Goal: Task Accomplishment & Management: Complete application form

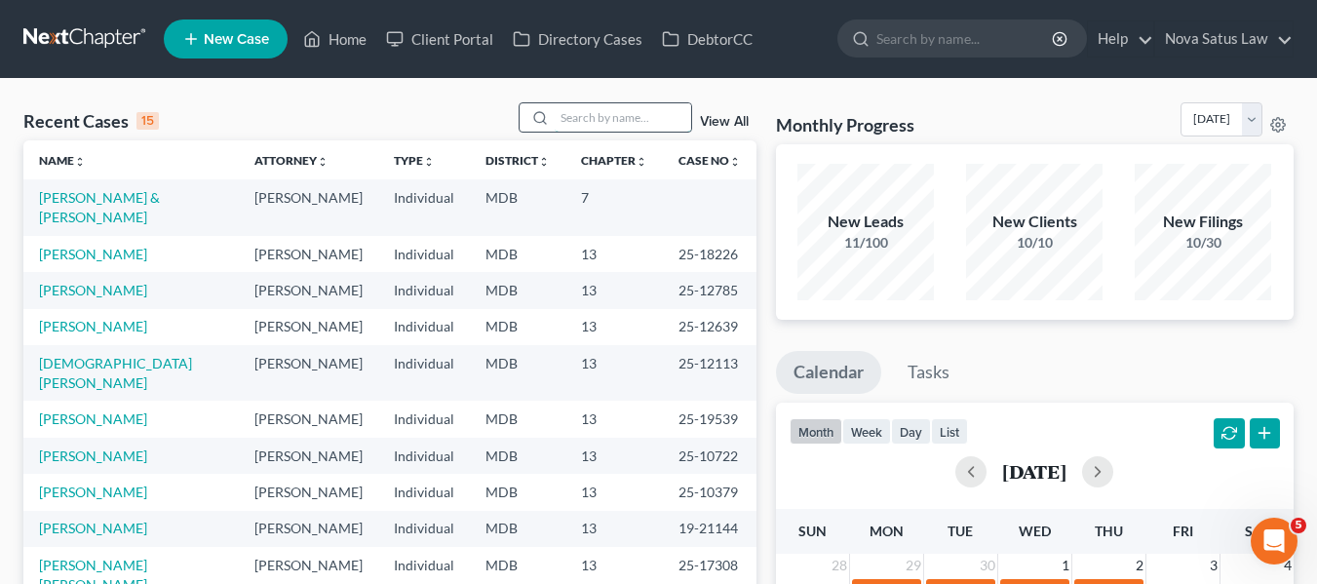
click at [611, 113] on input "search" at bounding box center [623, 117] width 136 height 28
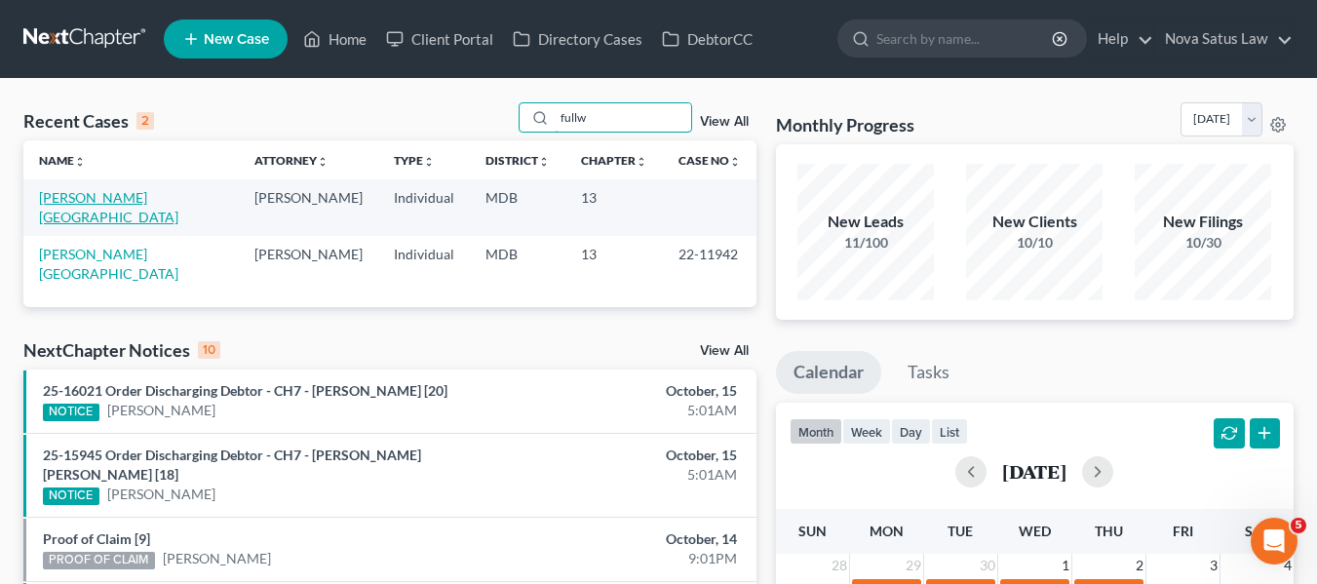
type input "fullw"
click at [91, 195] on link "[PERSON_NAME][GEOGRAPHIC_DATA]" at bounding box center [108, 207] width 139 height 36
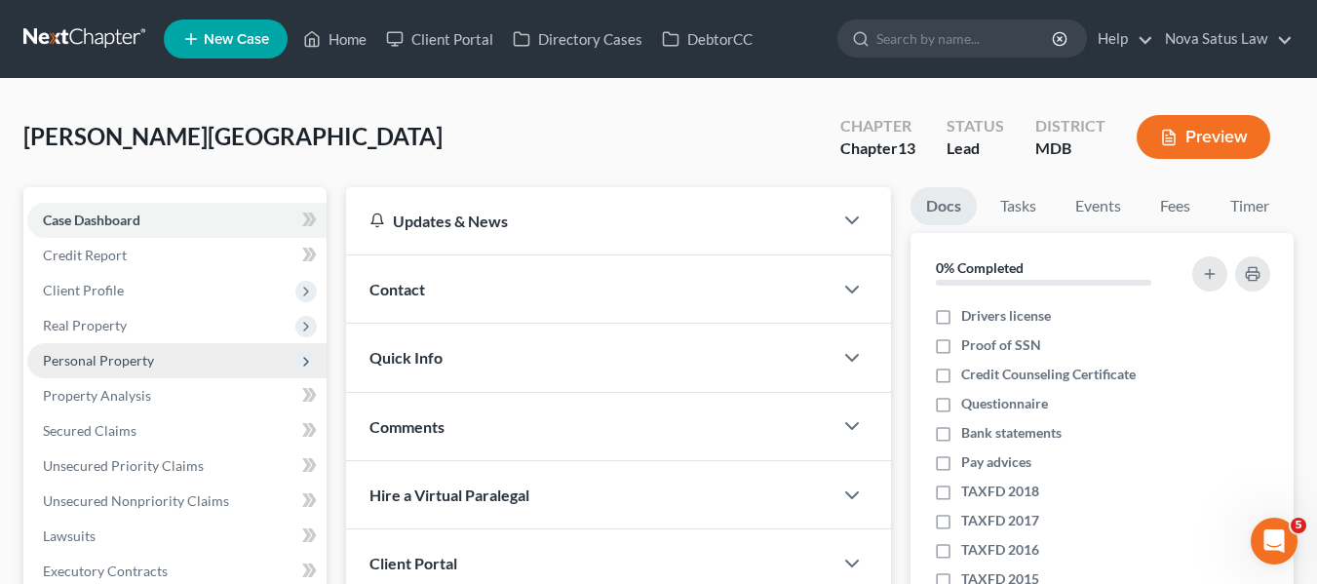
scroll to position [51, 0]
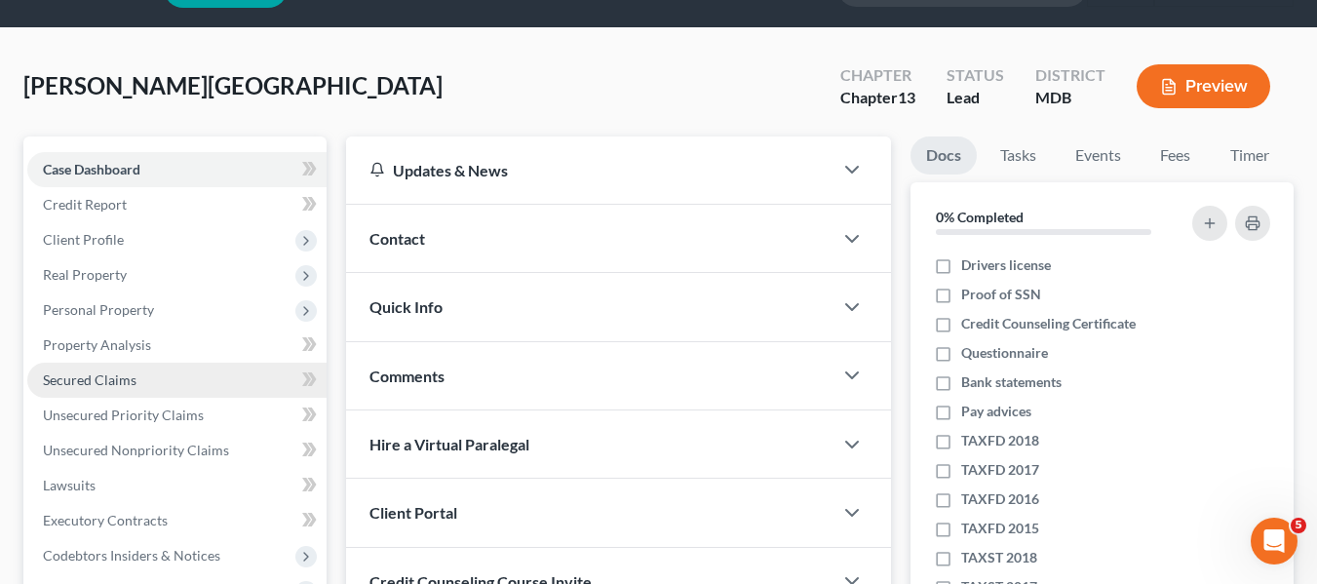
click at [122, 379] on span "Secured Claims" at bounding box center [90, 379] width 94 height 17
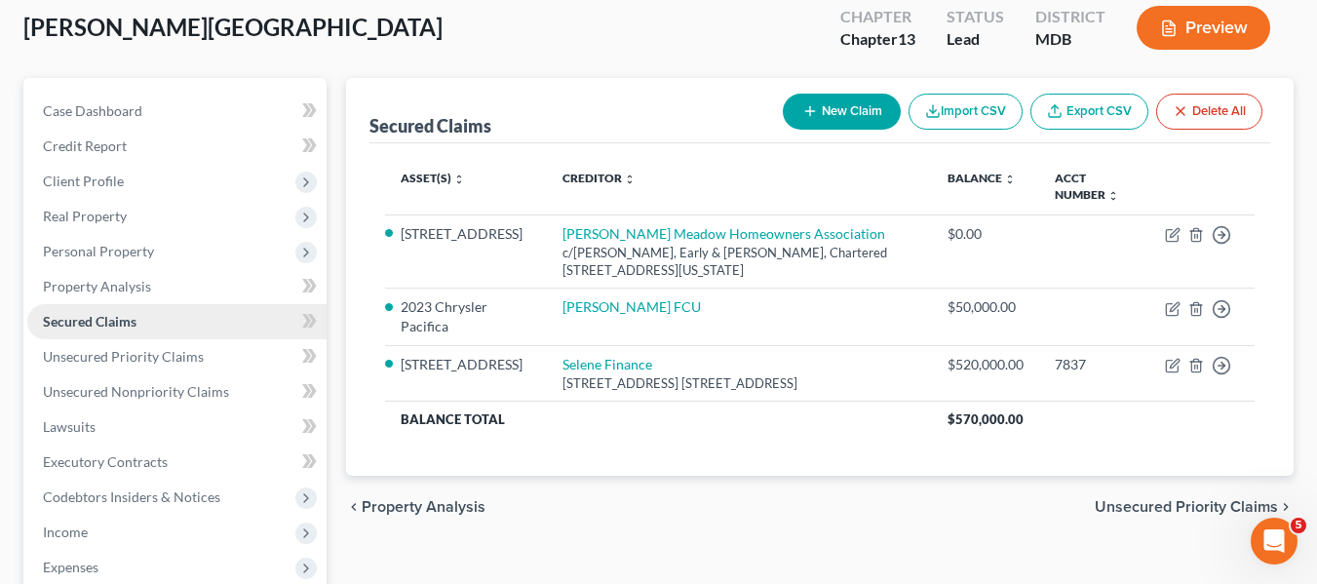
scroll to position [171, 0]
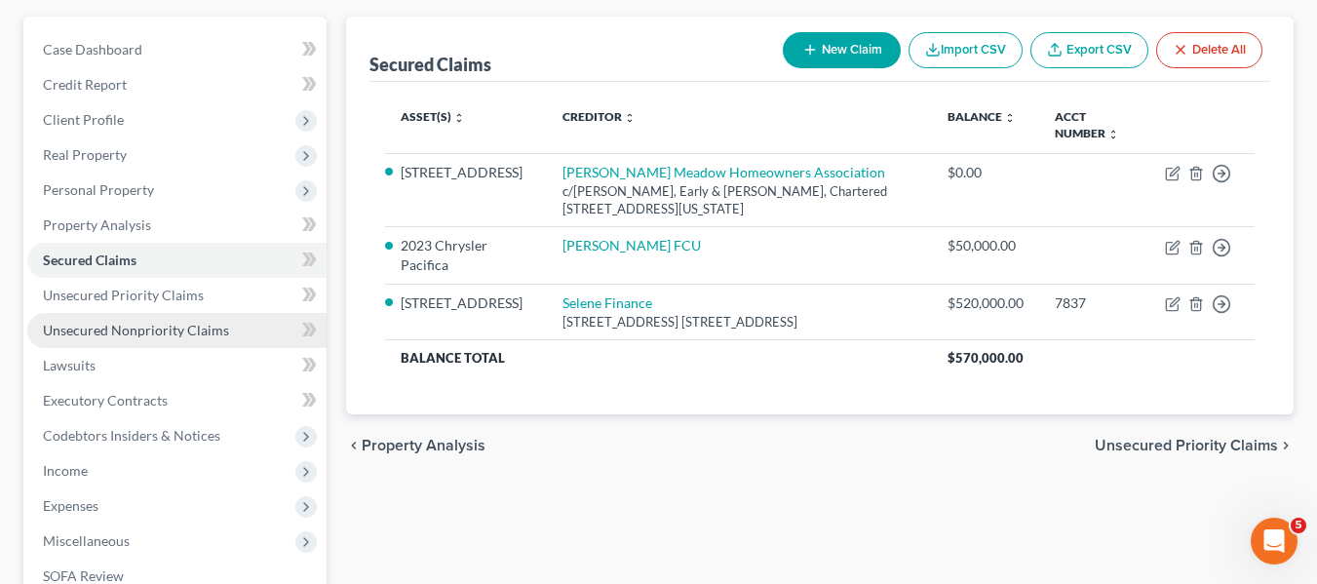
click at [130, 327] on span "Unsecured Nonpriority Claims" at bounding box center [136, 330] width 186 height 17
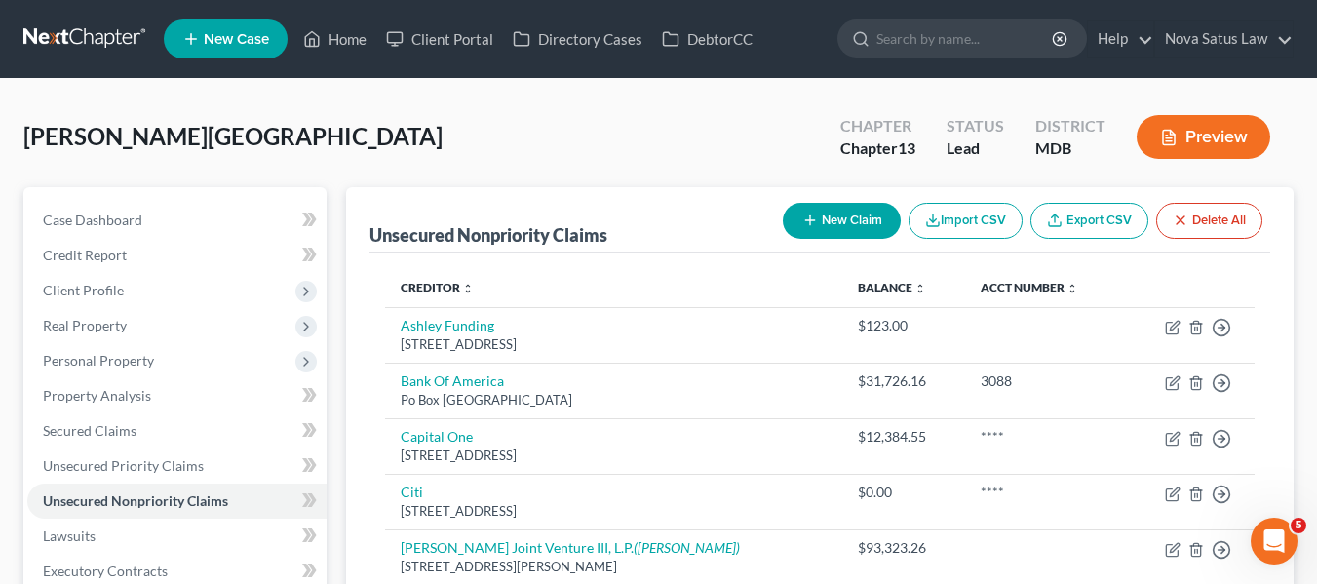
click at [810, 212] on button "New Claim" at bounding box center [842, 221] width 118 height 36
select select "0"
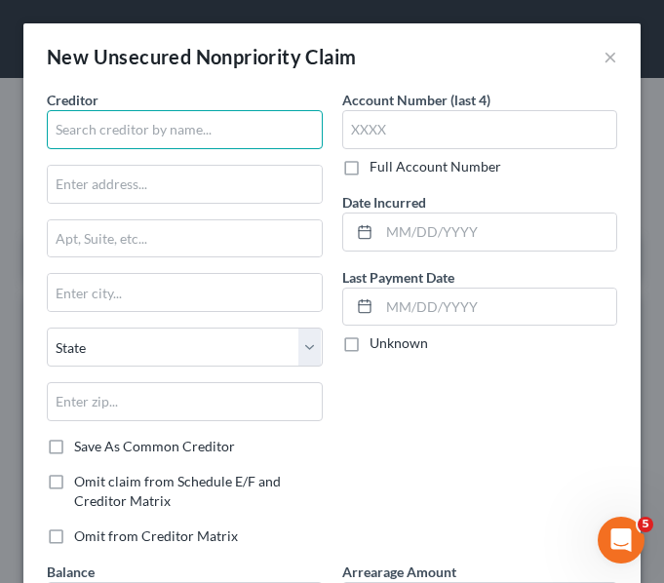
click at [206, 122] on input "text" at bounding box center [185, 129] width 276 height 39
paste input "Educational Systems Federal Credit Union"
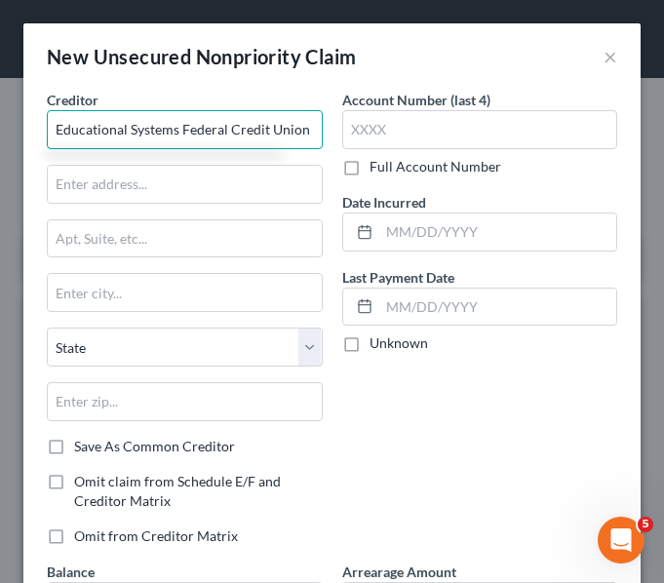
type input "Educational Systems Federal Credit Union"
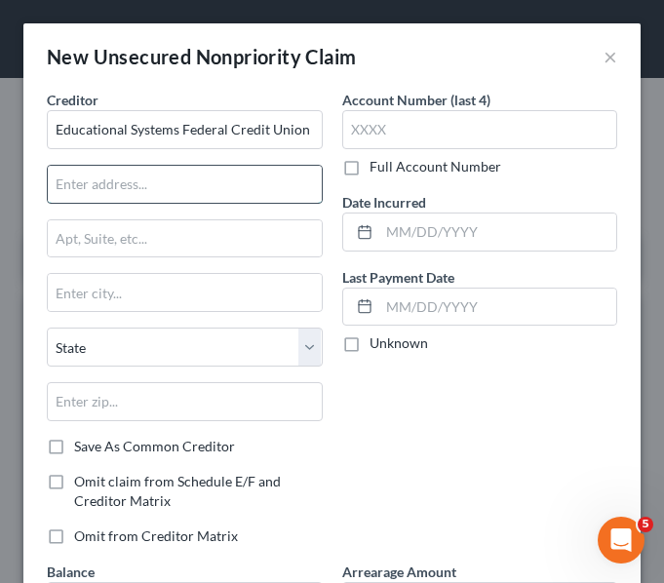
click at [89, 171] on input "text" at bounding box center [185, 184] width 274 height 37
paste input "[STREET_ADDRESS]"
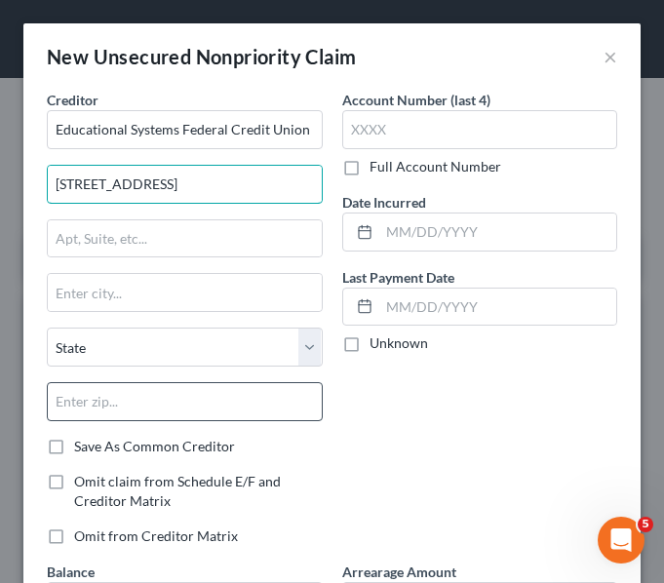
type input "[STREET_ADDRESS]"
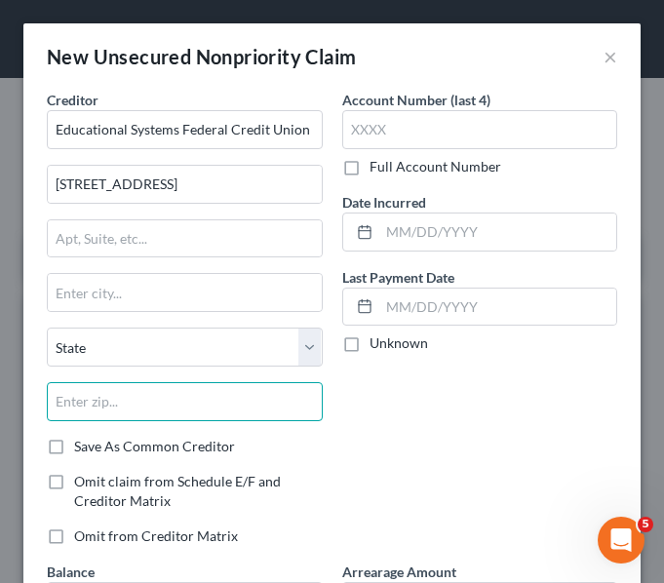
click at [180, 398] on input "text" at bounding box center [185, 401] width 276 height 39
type input "20768"
type input "Greenbelt"
select select "21"
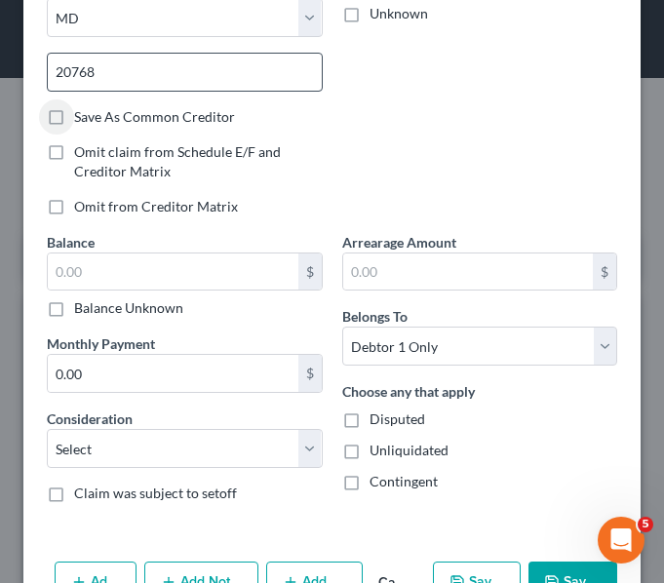
scroll to position [330, 0]
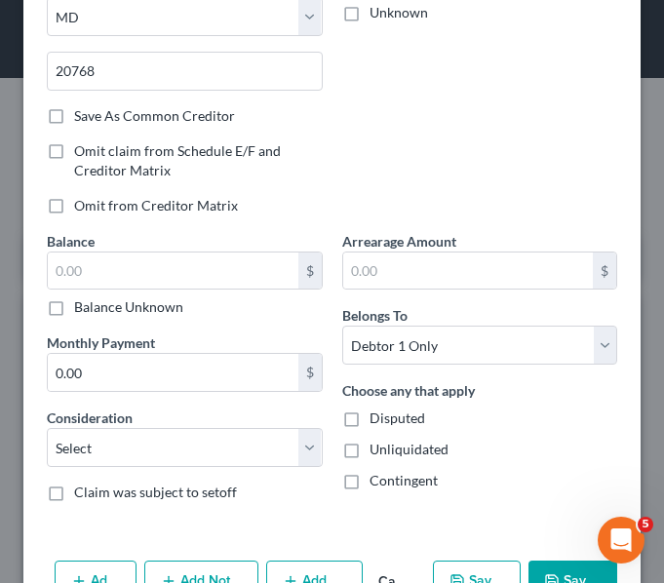
click at [74, 114] on label "Save As Common Creditor" at bounding box center [154, 115] width 161 height 19
click at [82, 114] on input "Save As Common Creditor" at bounding box center [88, 112] width 13 height 13
checkbox input "true"
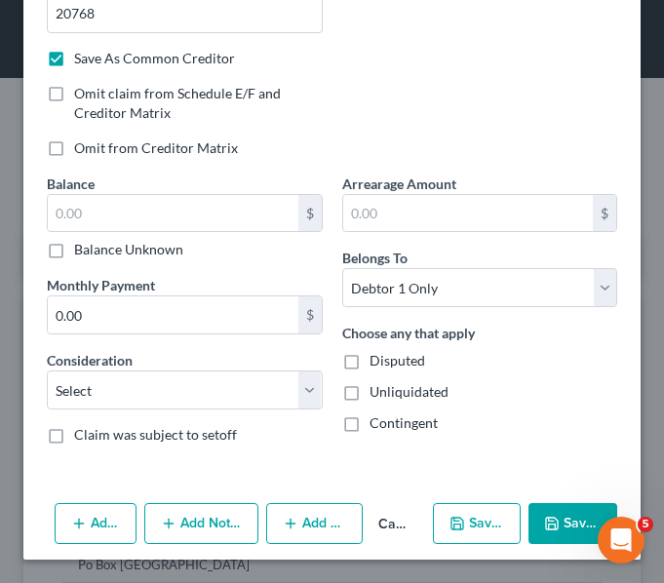
click at [181, 511] on button "Add Notice Address" at bounding box center [201, 523] width 114 height 41
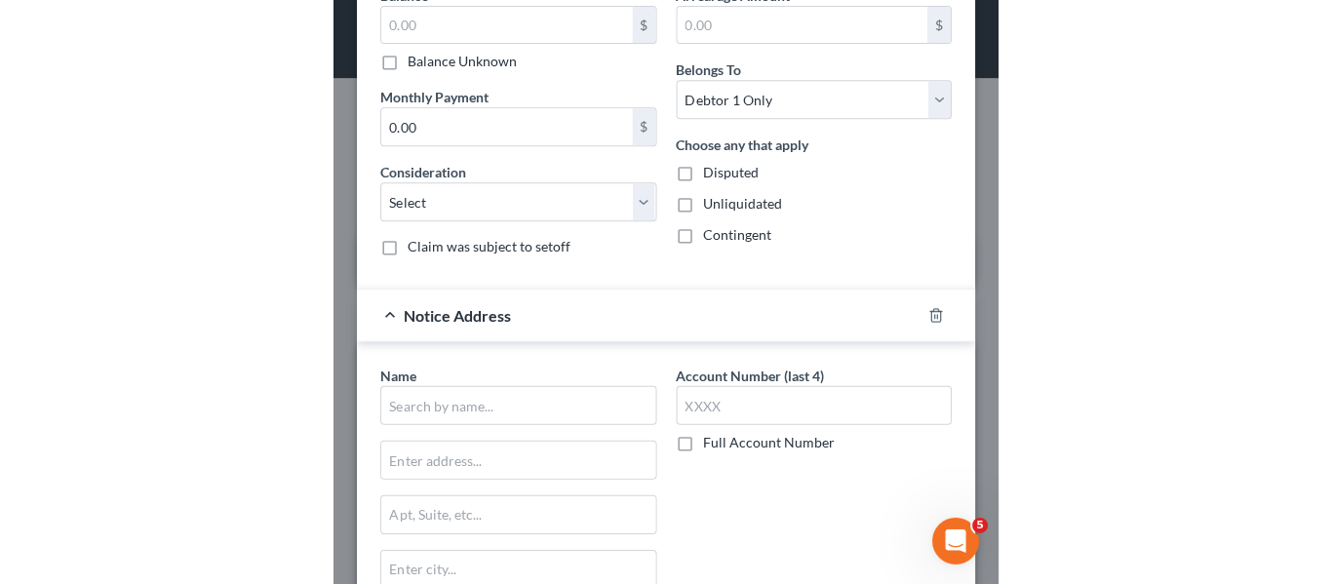
scroll to position [577, 0]
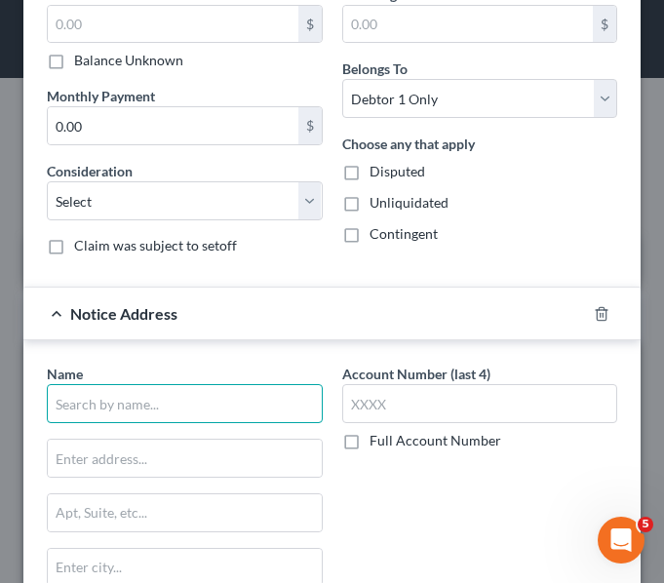
click at [136, 409] on input "text" at bounding box center [185, 403] width 276 height 39
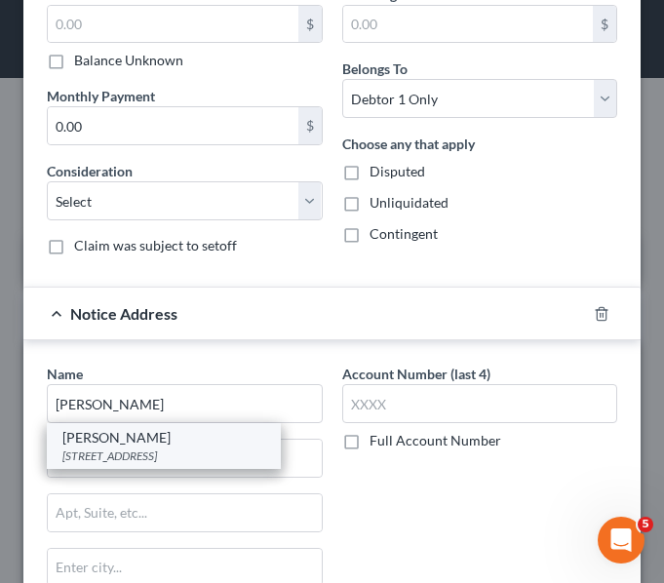
click at [148, 438] on div "[PERSON_NAME]" at bounding box center [163, 437] width 203 height 19
type input "[PERSON_NAME]"
type input "[STREET_ADDRESS]"
type input "[GEOGRAPHIC_DATA]"
select select "21"
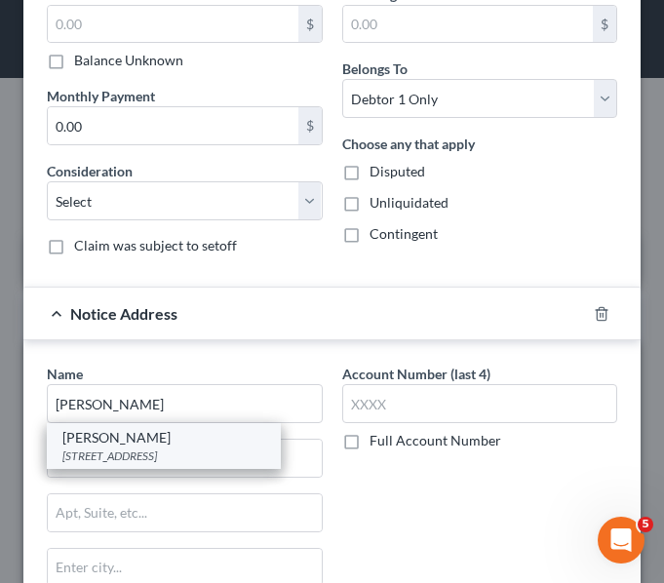
type input "20850"
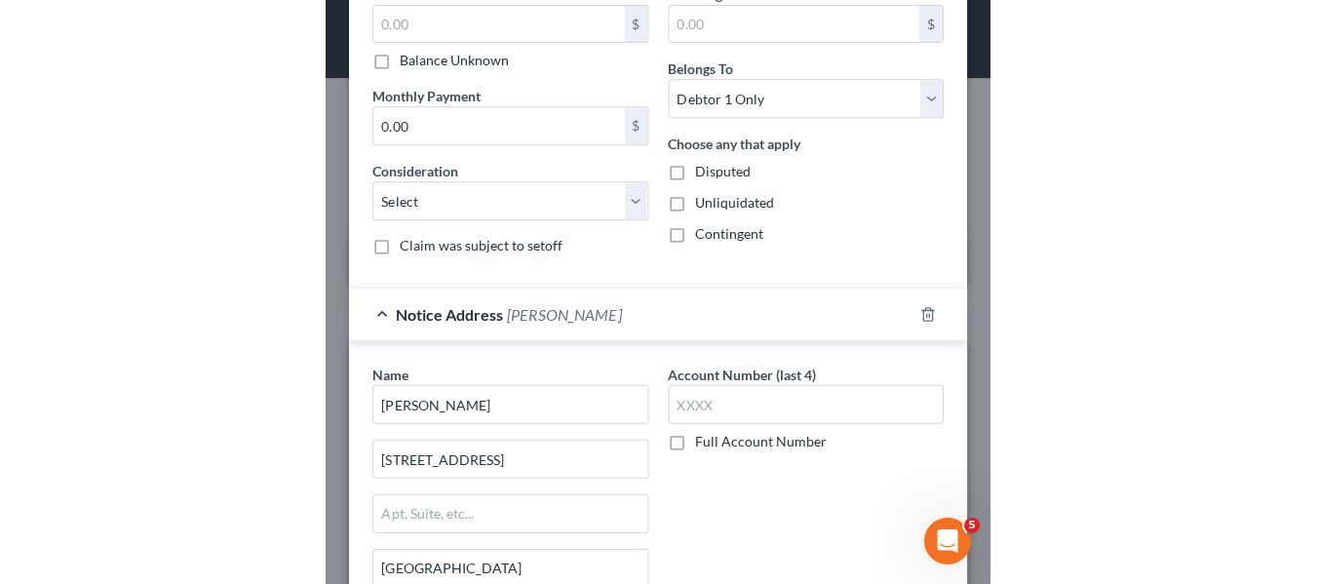
scroll to position [466, 0]
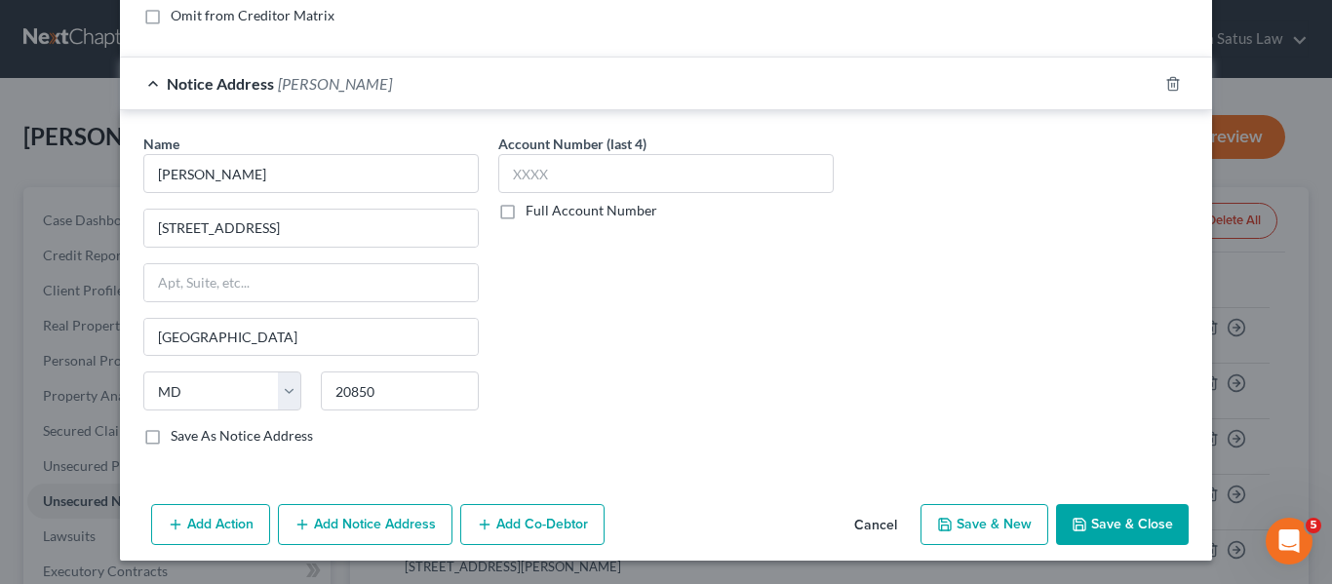
click at [1134, 520] on button "Save & Close" at bounding box center [1122, 524] width 133 height 41
checkbox input "false"
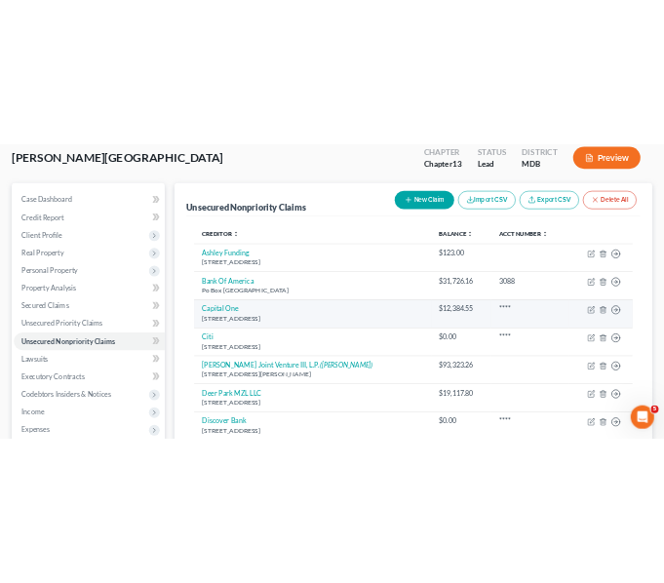
scroll to position [114, 0]
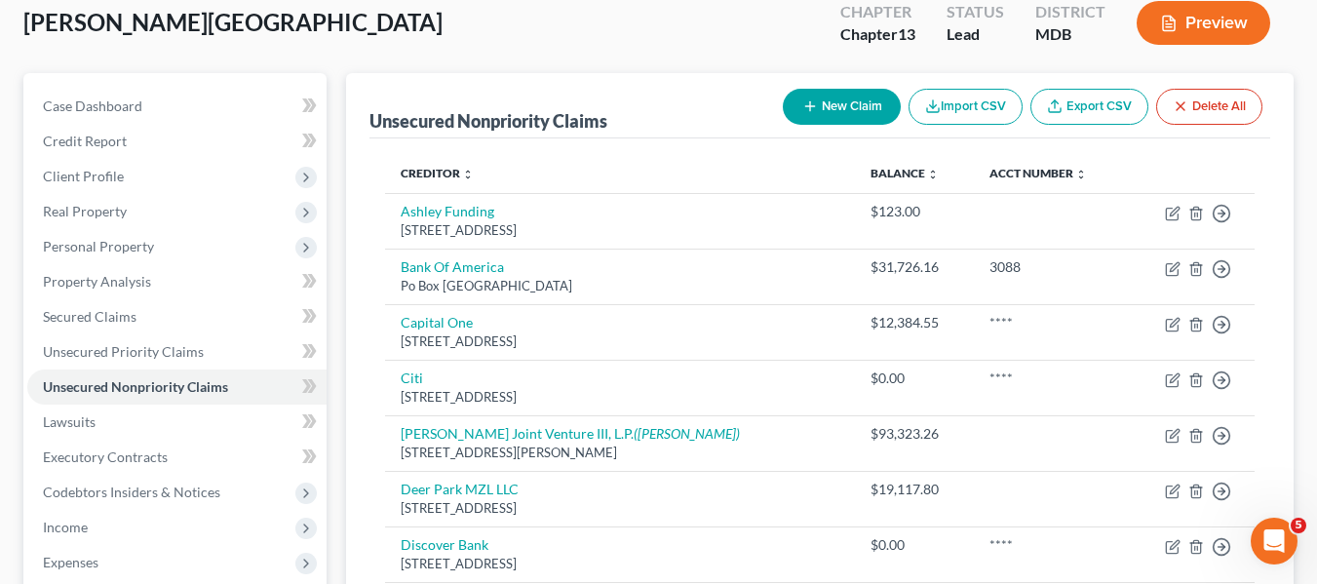
click at [833, 108] on button "New Claim" at bounding box center [842, 107] width 118 height 36
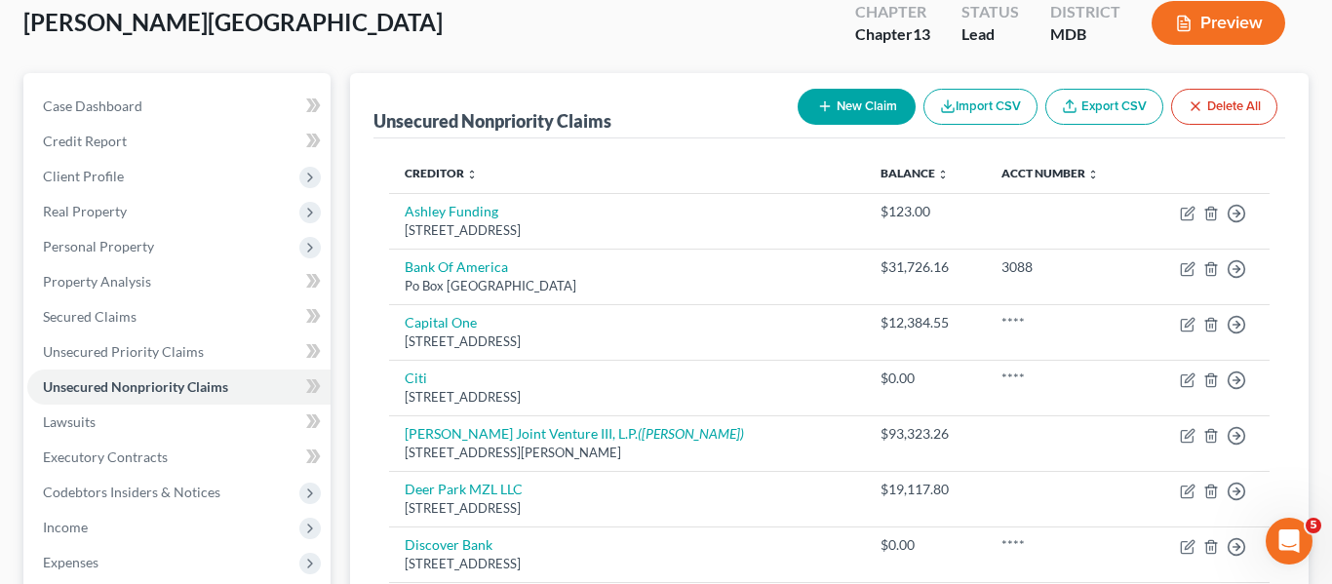
select select "0"
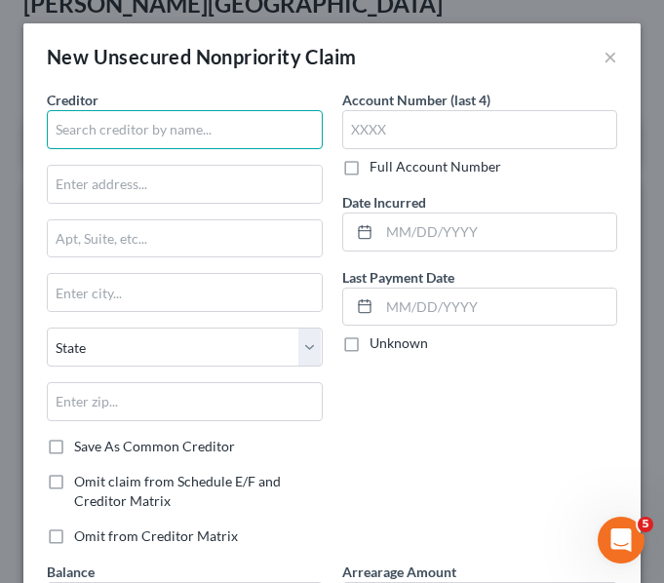
click at [110, 138] on input "text" at bounding box center [185, 129] width 276 height 39
paste input "St [PERSON_NAME] Properties Inc"
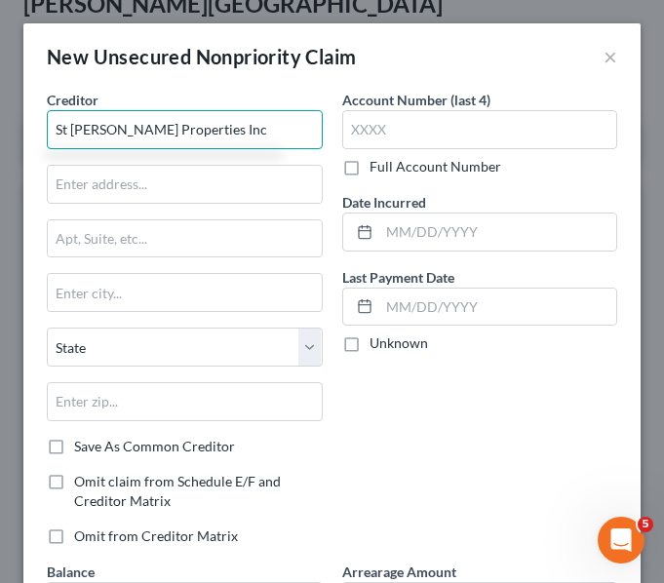
type input "St [PERSON_NAME] Properties Inc"
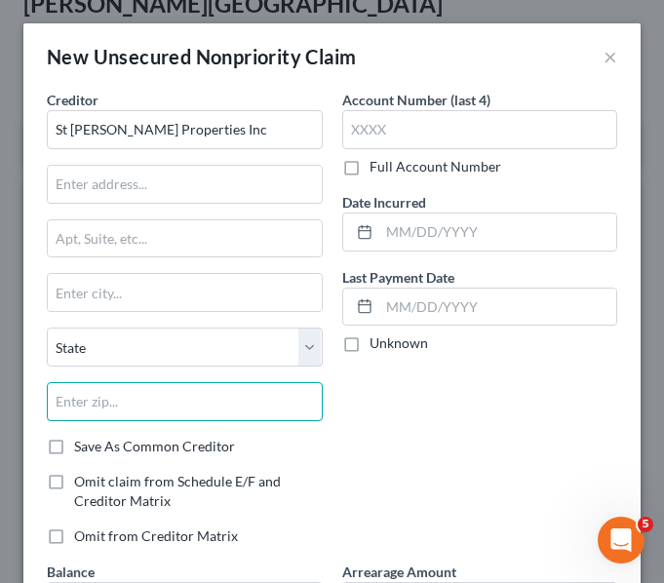
click at [152, 414] on input "text" at bounding box center [185, 401] width 276 height 39
type input "21244"
type input "Windsor Mill"
select select "21"
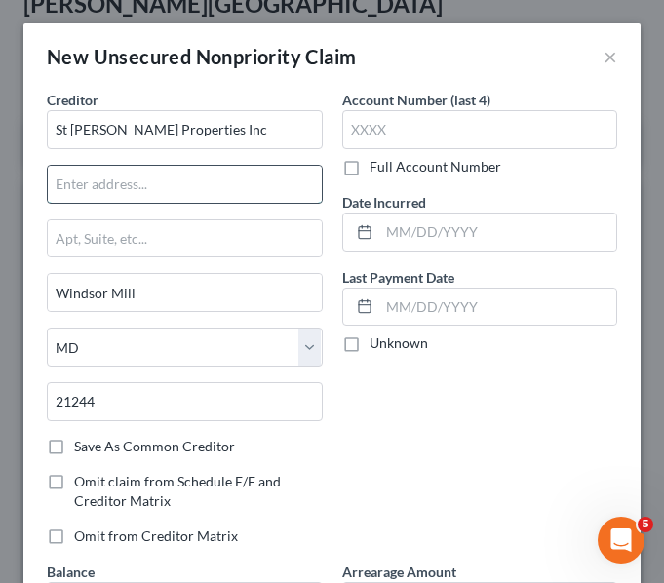
click at [58, 187] on input "text" at bounding box center [185, 184] width 274 height 37
paste input "[STREET_ADDRESS]"
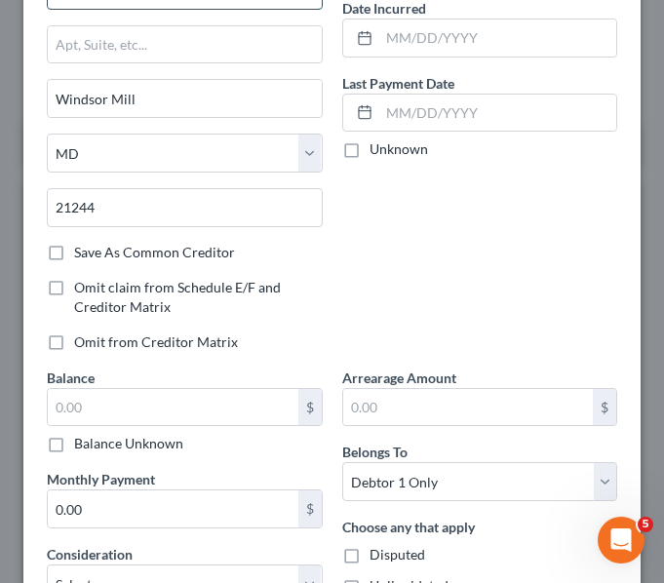
scroll to position [195, 0]
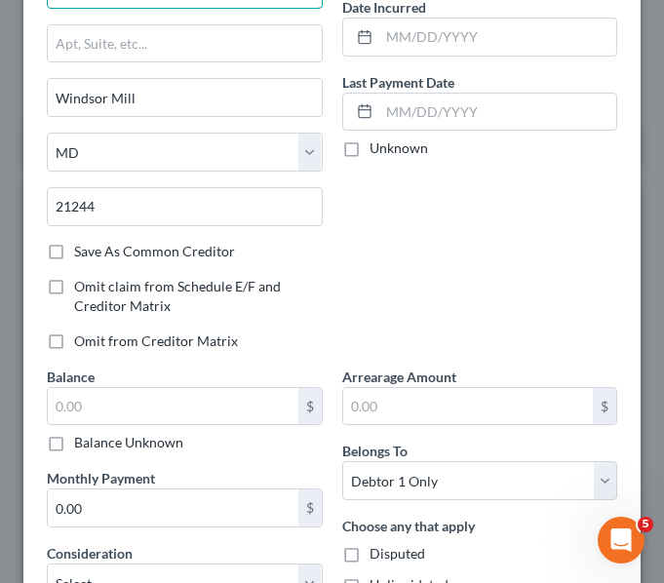
type input "[STREET_ADDRESS]"
click at [74, 250] on label "Save As Common Creditor" at bounding box center [154, 251] width 161 height 19
click at [82, 250] on input "Save As Common Creditor" at bounding box center [88, 248] width 13 height 13
checkbox input "true"
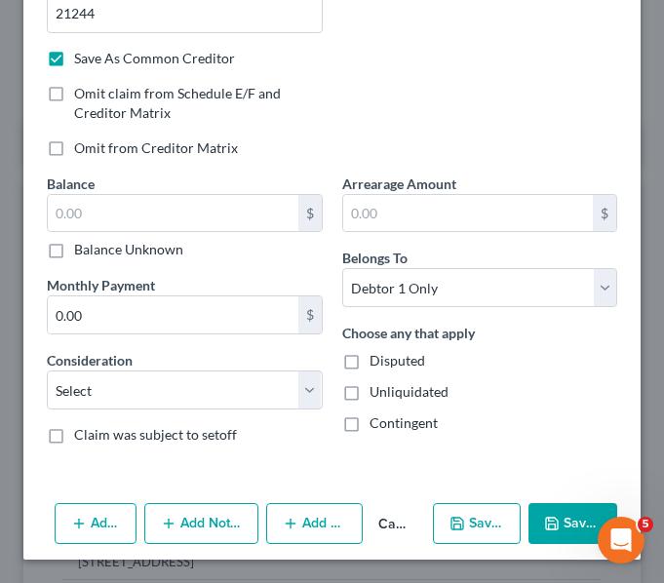
click at [185, 530] on button "Add Notice Address" at bounding box center [201, 523] width 114 height 41
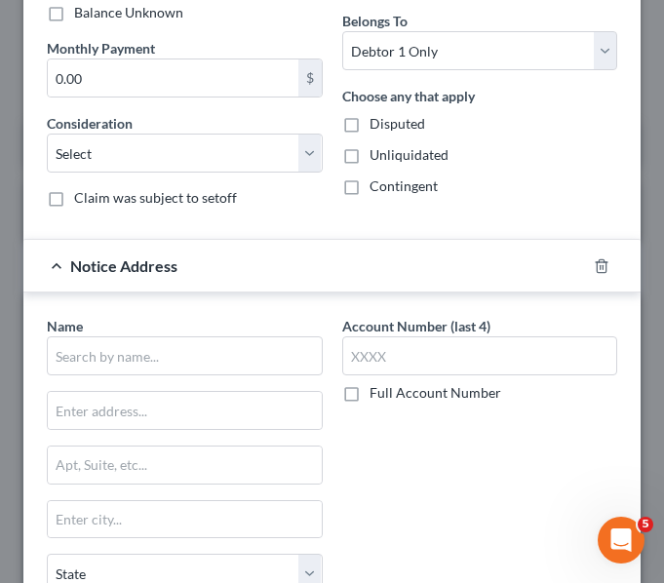
scroll to position [626, 0]
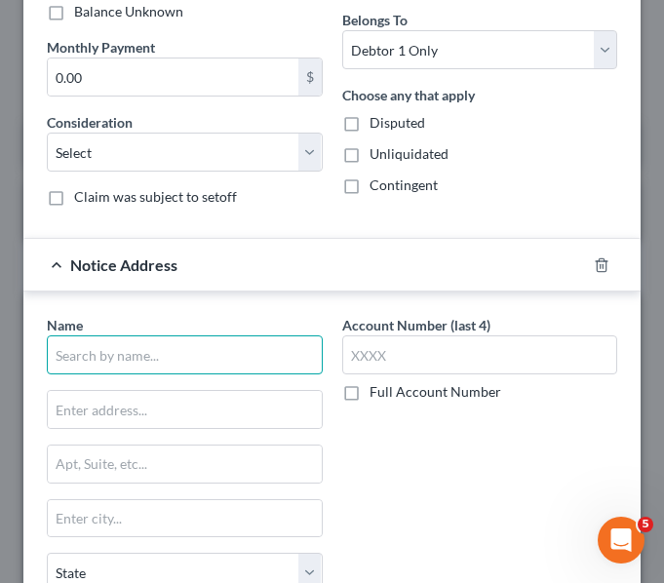
click at [93, 368] on input "text" at bounding box center [185, 354] width 276 height 39
type input "[PERSON_NAME]"
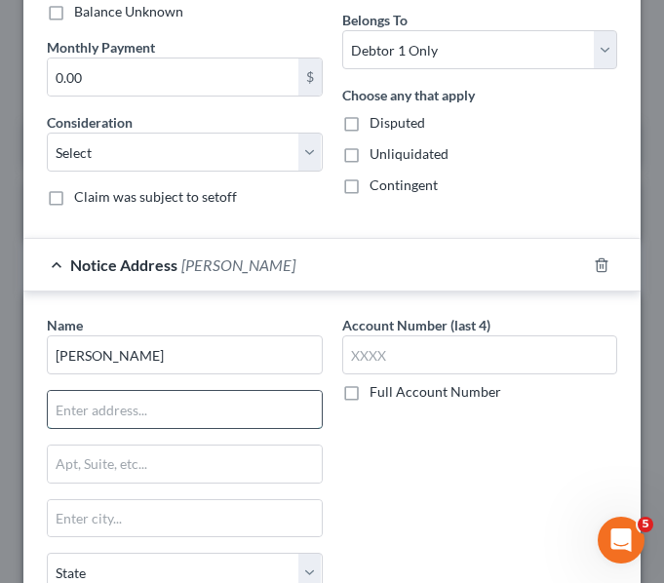
click at [104, 407] on input "text" at bounding box center [185, 409] width 274 height 37
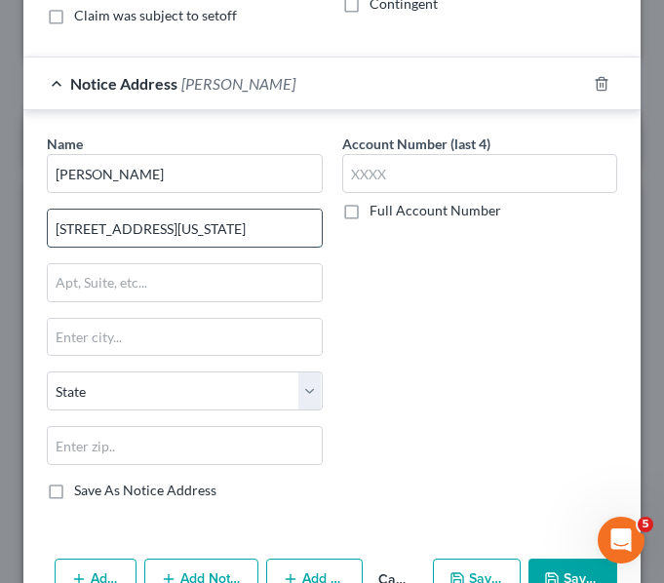
scroll to position [812, 0]
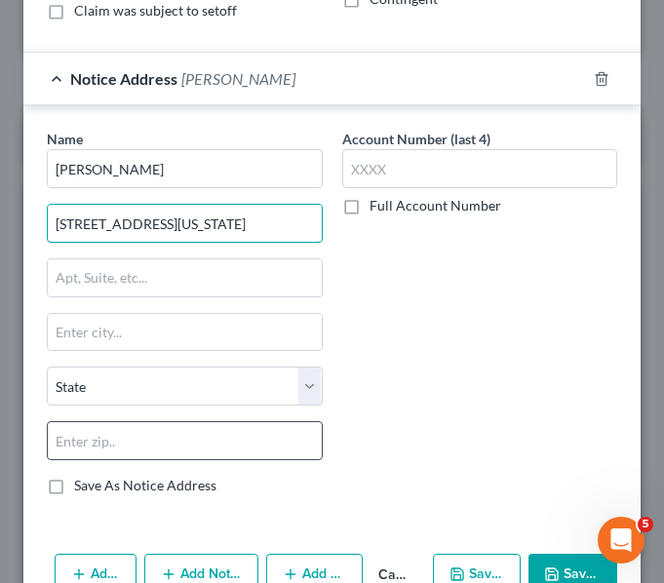
type input "[STREET_ADDRESS][US_STATE]"
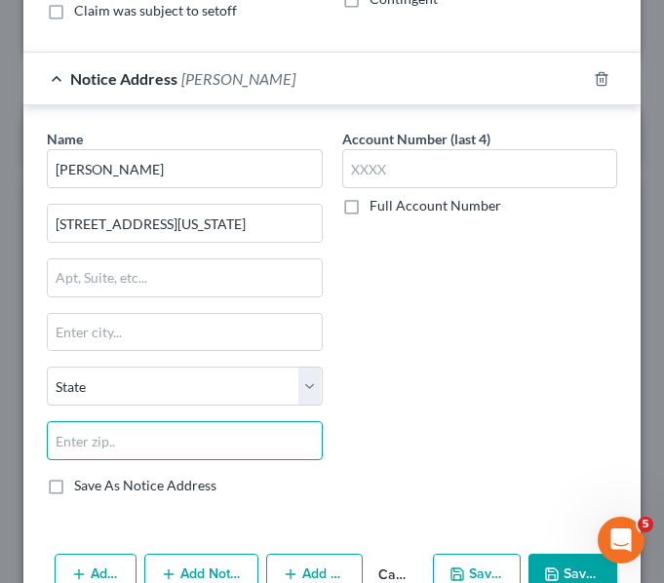
click at [155, 455] on input "text" at bounding box center [185, 440] width 276 height 39
type input "21204"
type input "Towson"
select select "21"
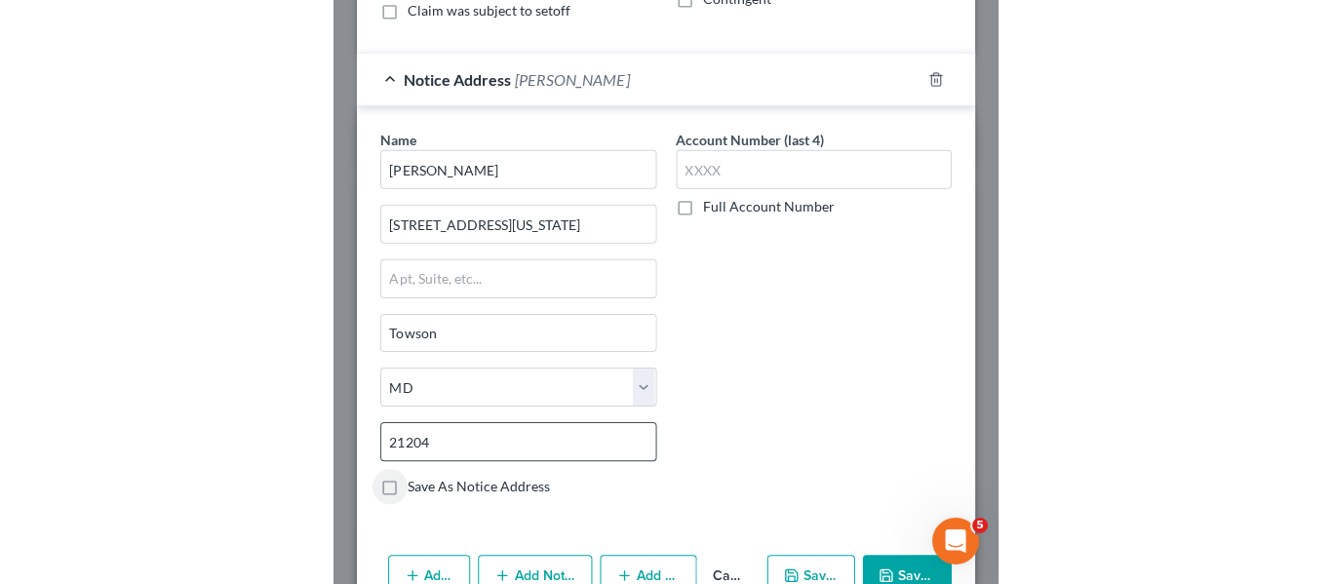
scroll to position [863, 0]
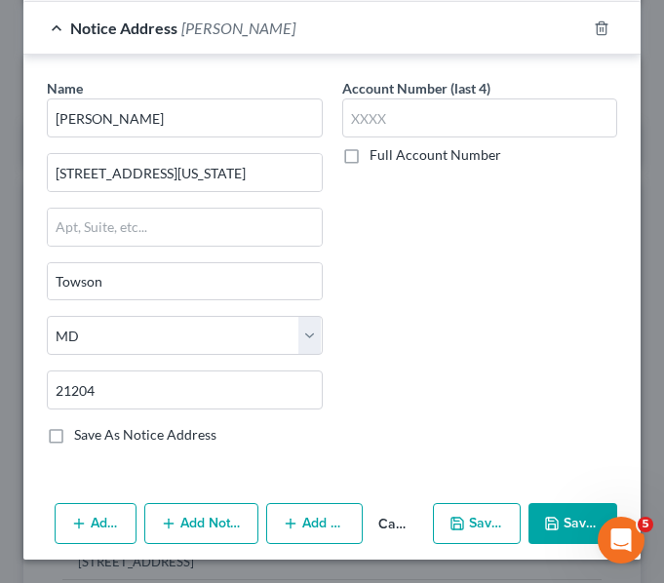
click at [74, 433] on label "Save As Notice Address" at bounding box center [145, 434] width 142 height 19
click at [82, 433] on input "Save As Notice Address" at bounding box center [88, 431] width 13 height 13
checkbox input "true"
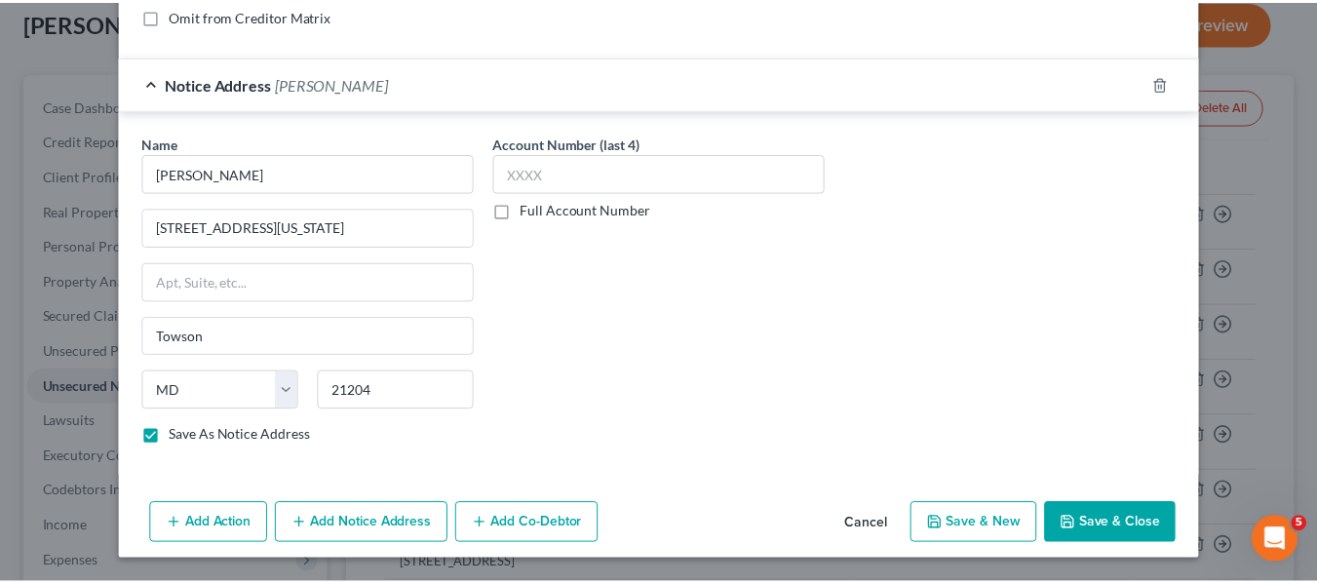
scroll to position [466, 0]
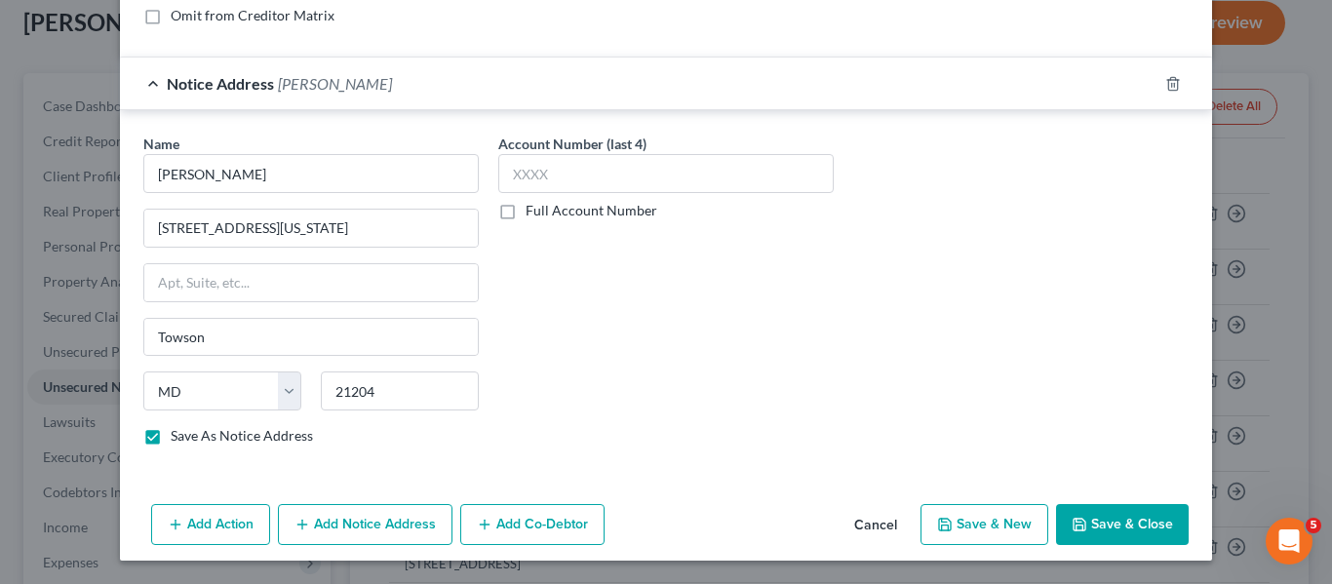
click at [1063, 534] on button "Save & Close" at bounding box center [1122, 524] width 133 height 41
checkbox input "false"
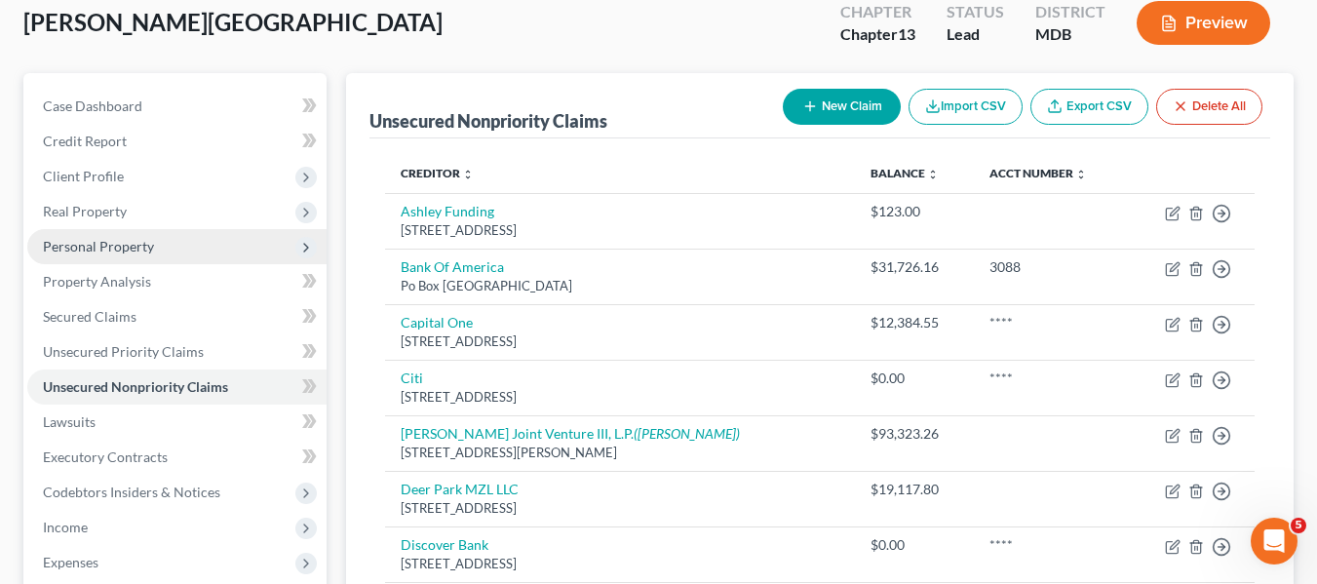
click at [98, 250] on span "Personal Property" at bounding box center [98, 246] width 111 height 17
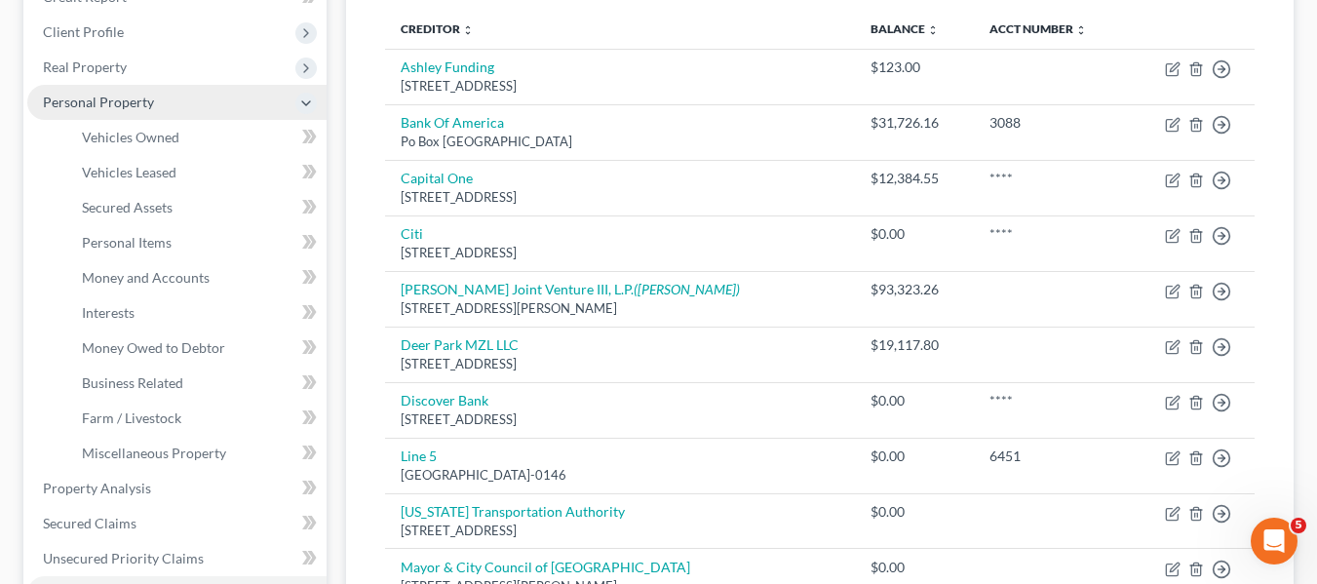
scroll to position [260, 0]
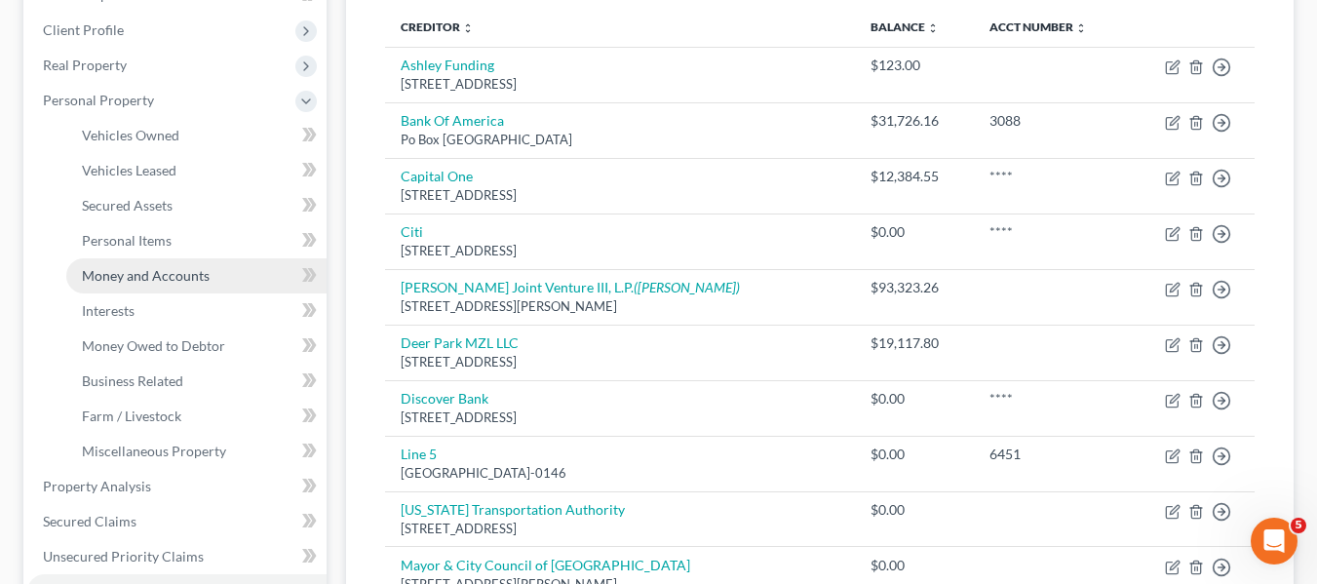
click at [106, 280] on span "Money and Accounts" at bounding box center [146, 275] width 128 height 17
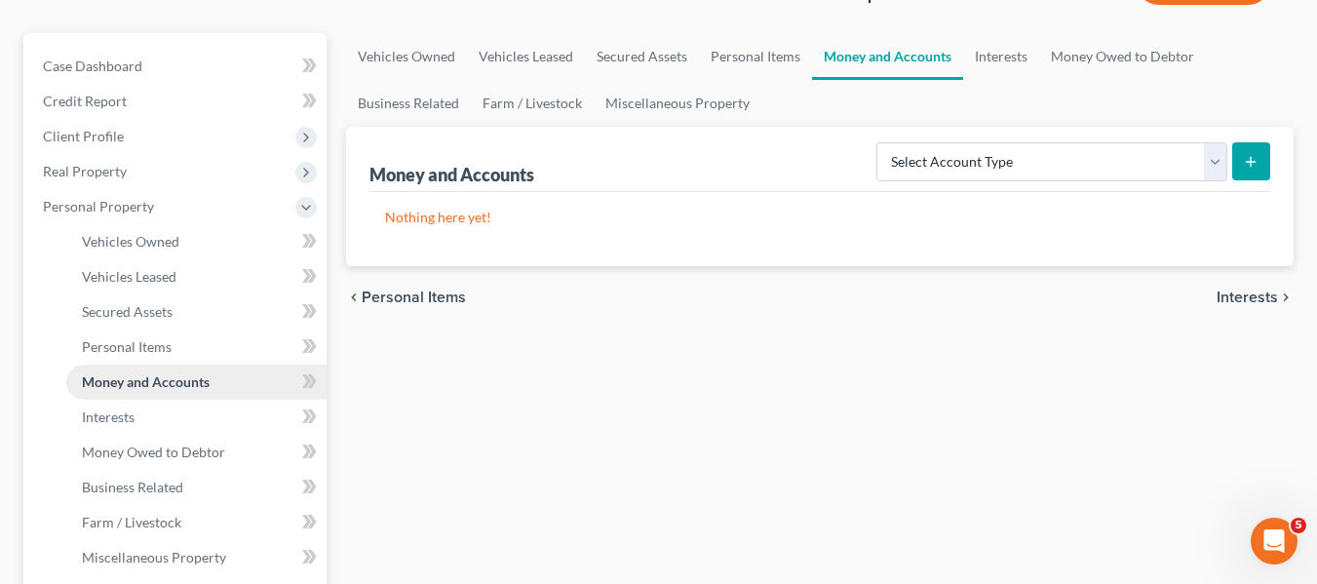
scroll to position [155, 0]
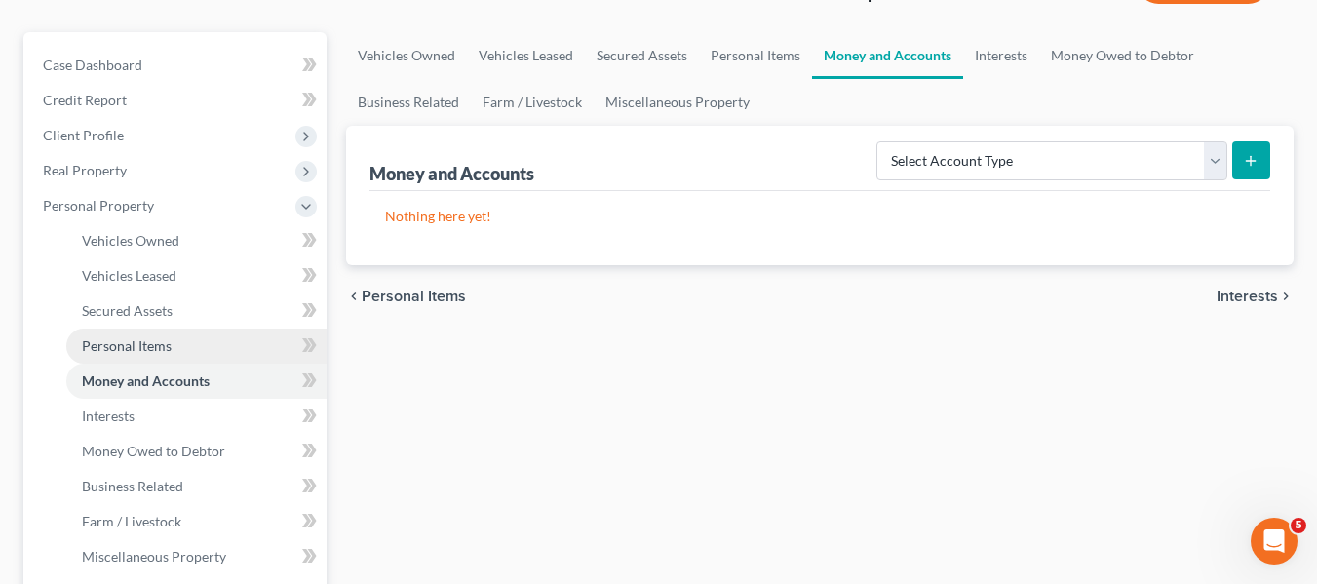
click at [92, 331] on link "Personal Items" at bounding box center [196, 346] width 260 height 35
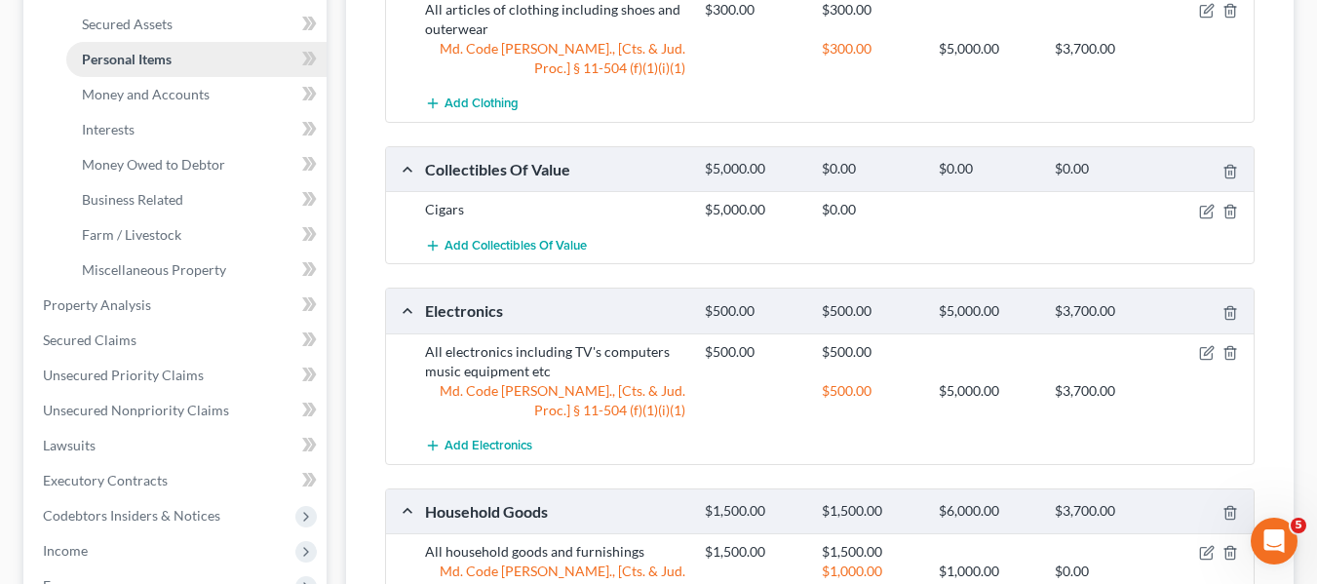
scroll to position [443, 0]
click at [87, 131] on span "Interests" at bounding box center [108, 128] width 53 height 17
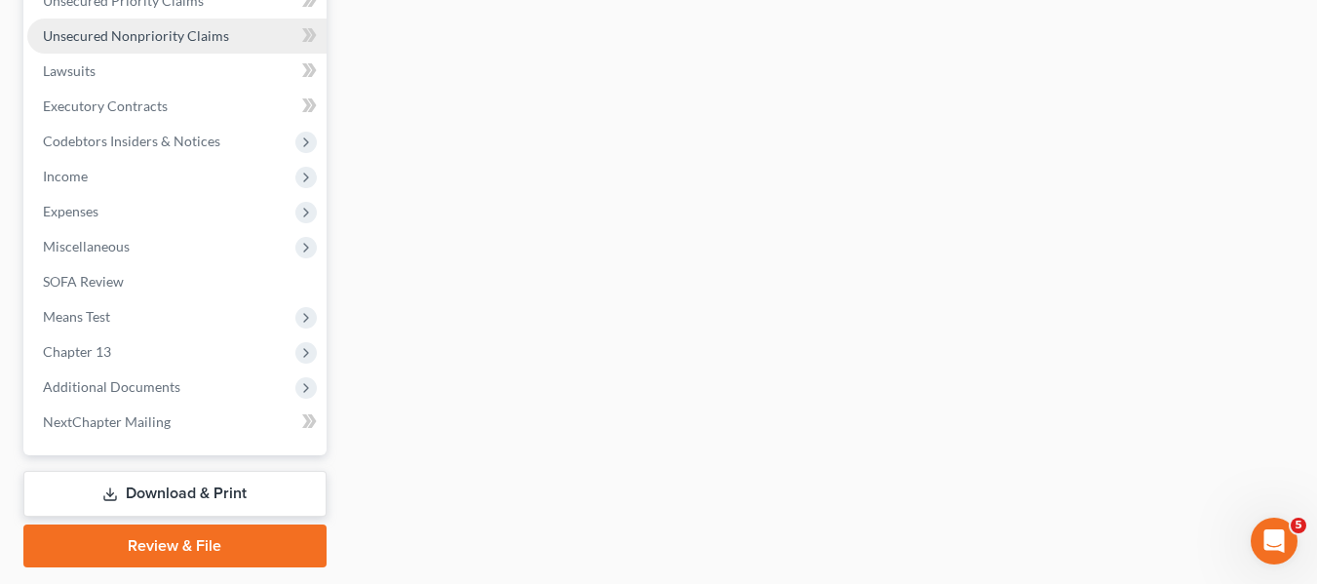
scroll to position [873, 0]
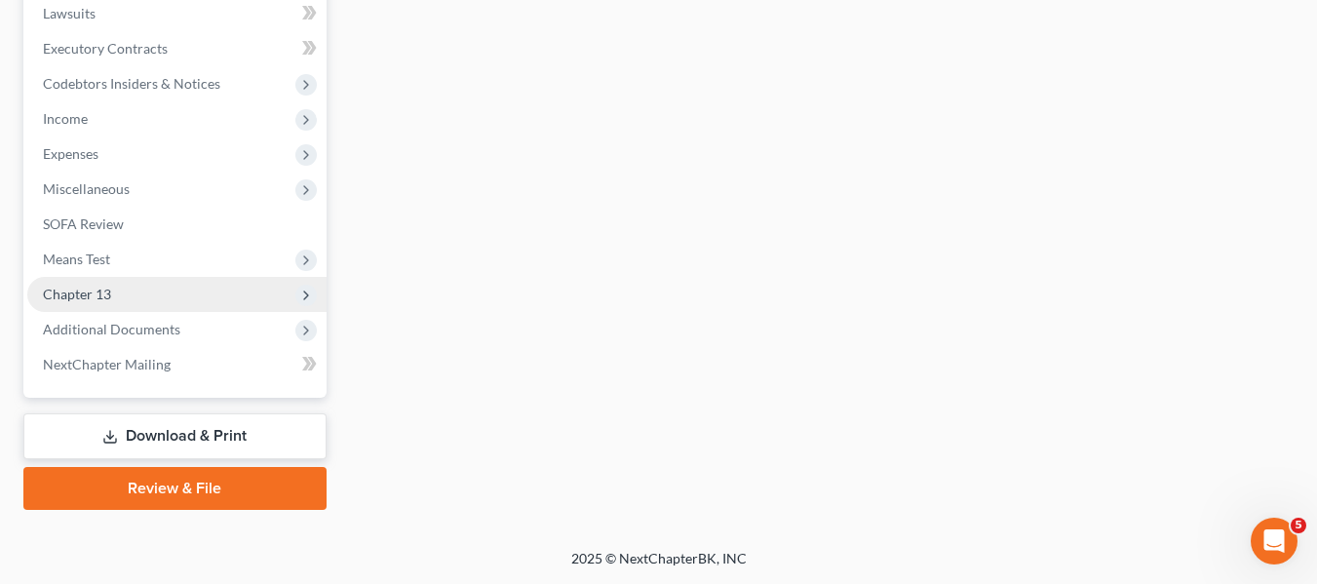
click at [105, 295] on span "Chapter 13" at bounding box center [77, 294] width 68 height 17
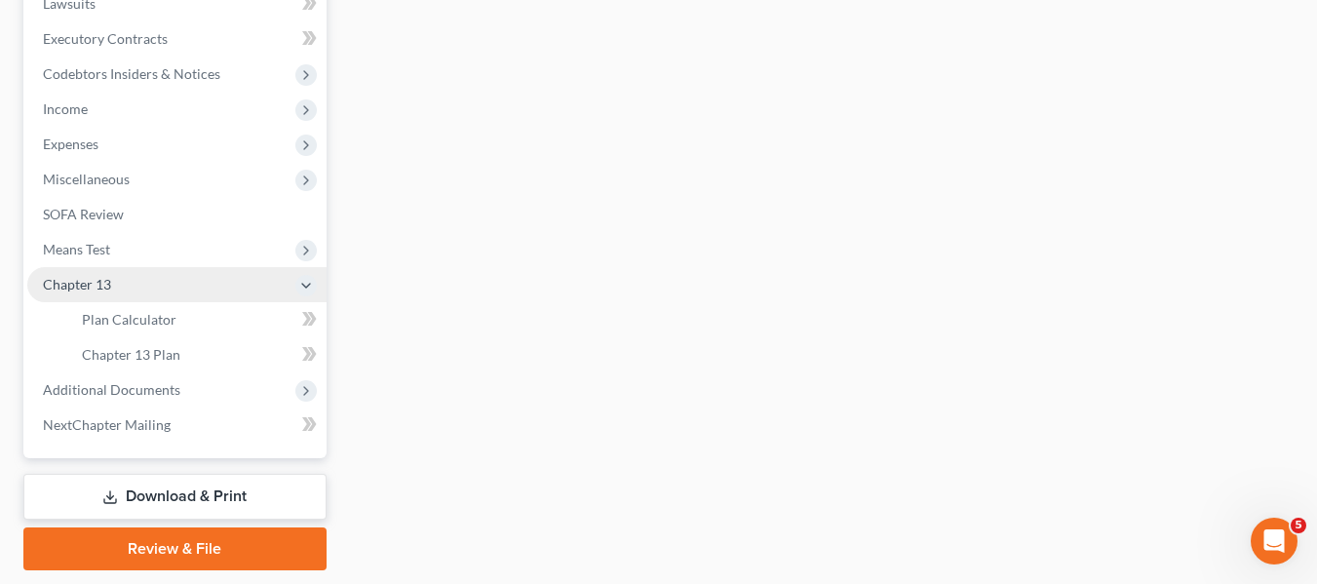
scroll to position [523, 0]
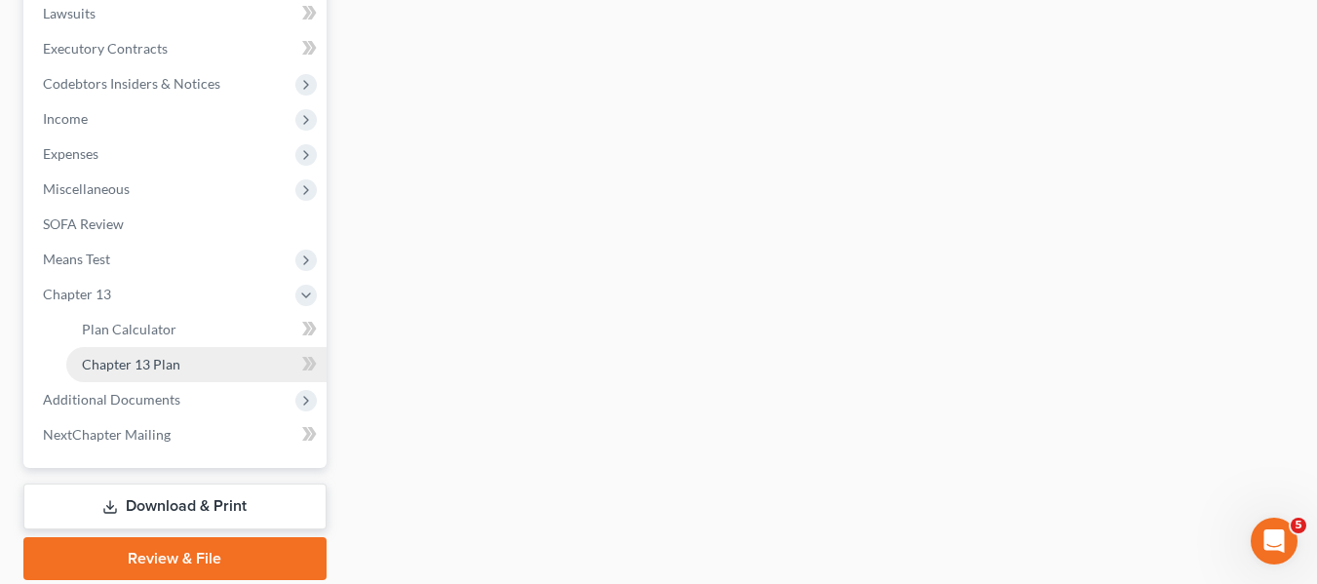
click at [136, 362] on span "Chapter 13 Plan" at bounding box center [131, 364] width 98 height 17
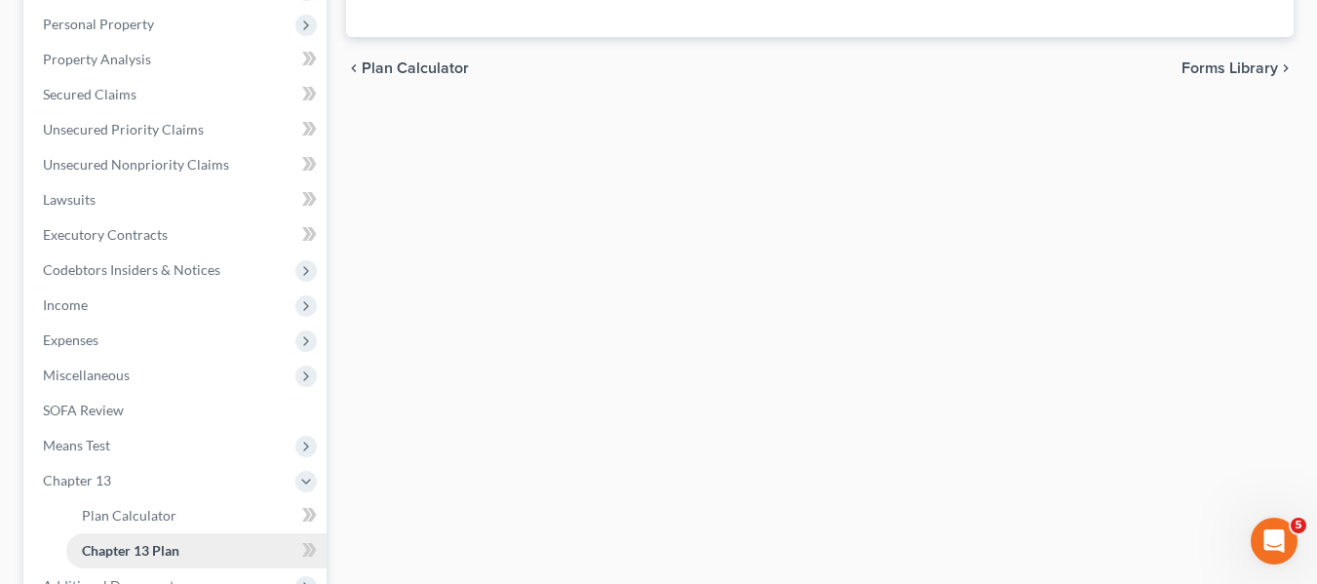
scroll to position [337, 0]
click at [94, 333] on span "Expenses" at bounding box center [71, 338] width 56 height 17
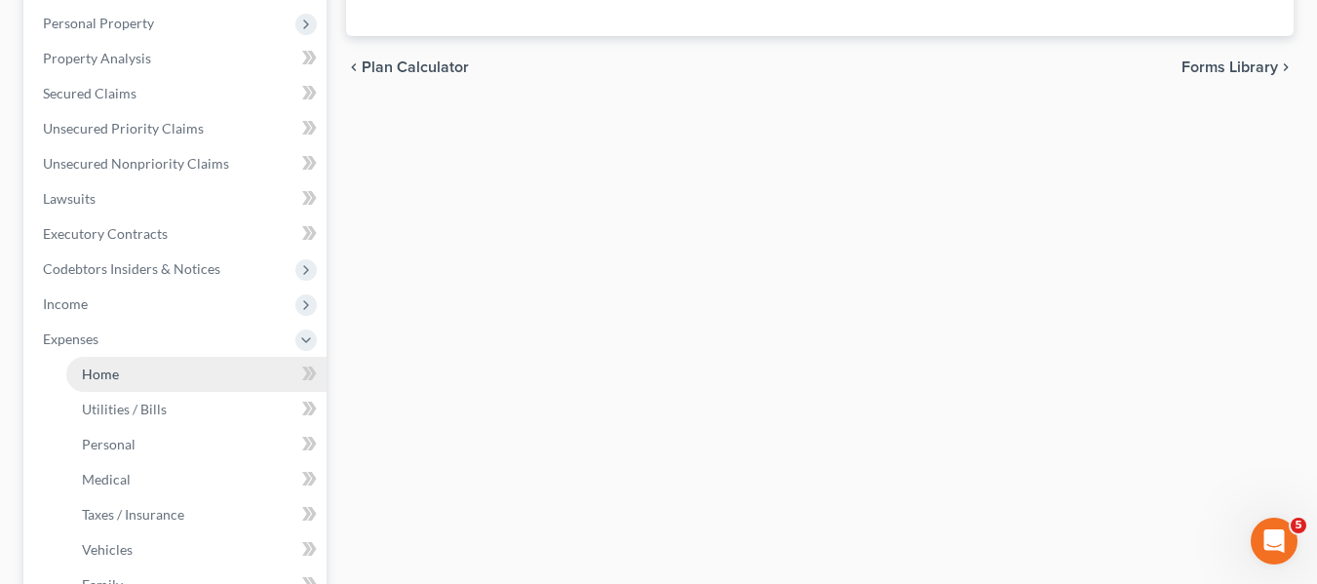
click at [108, 369] on span "Home" at bounding box center [100, 374] width 37 height 17
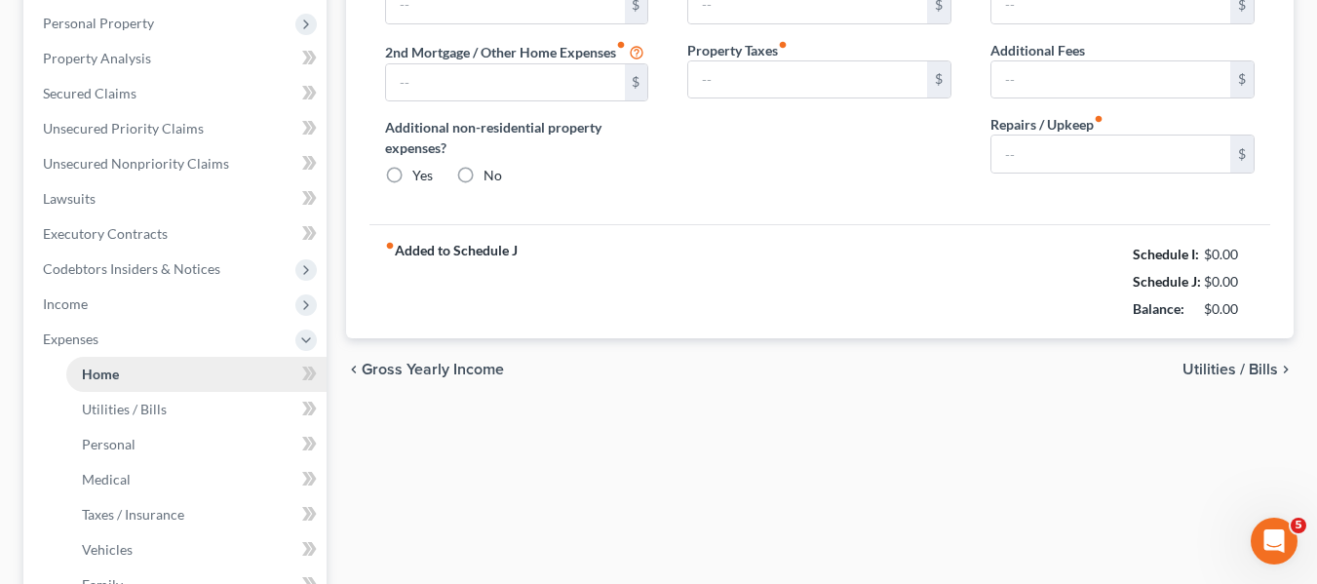
scroll to position [175, 0]
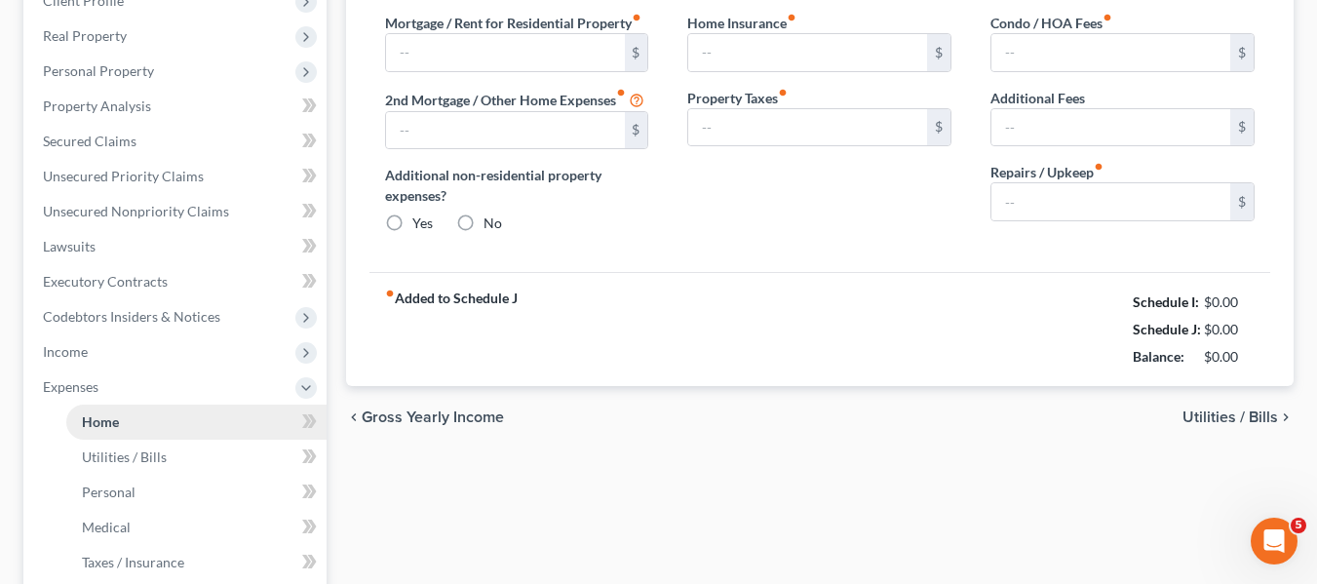
type input "4,800.00"
type input "0.00"
radio input "true"
type input "0.00"
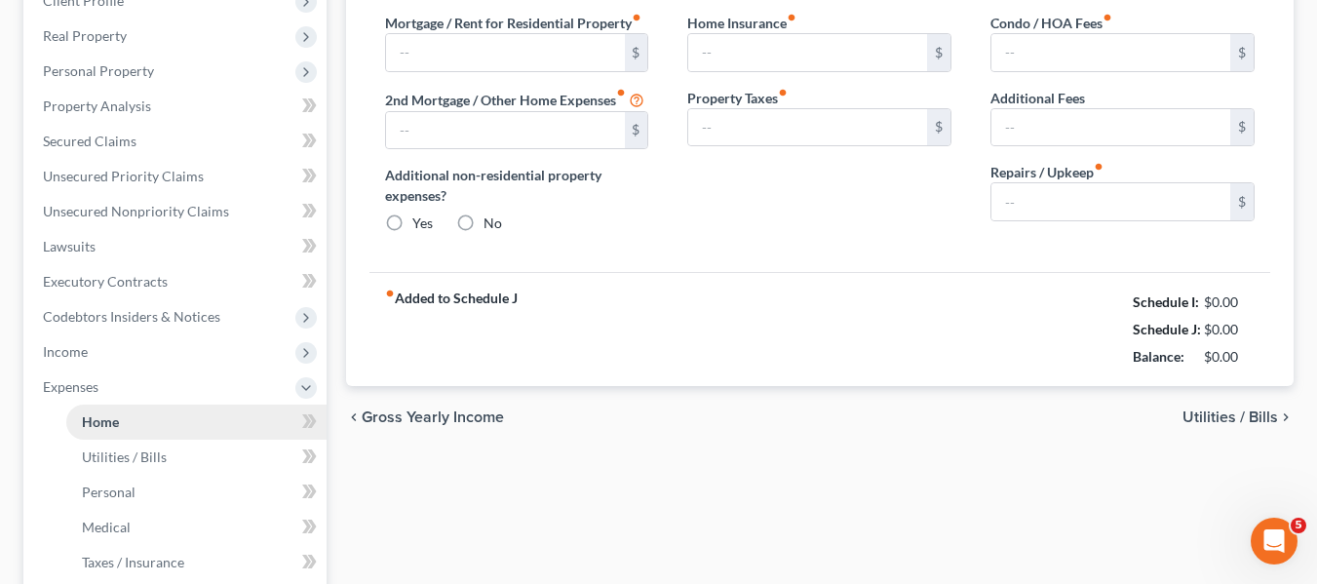
type input "60.00"
type input "0.00"
type input "150.00"
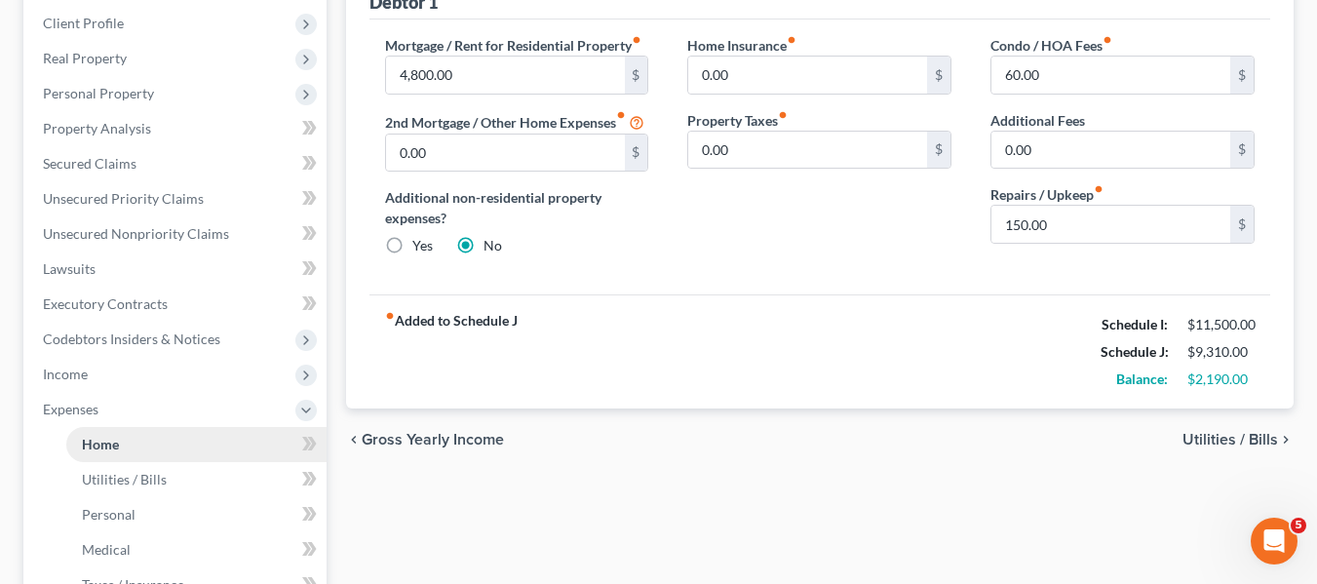
scroll to position [268, 0]
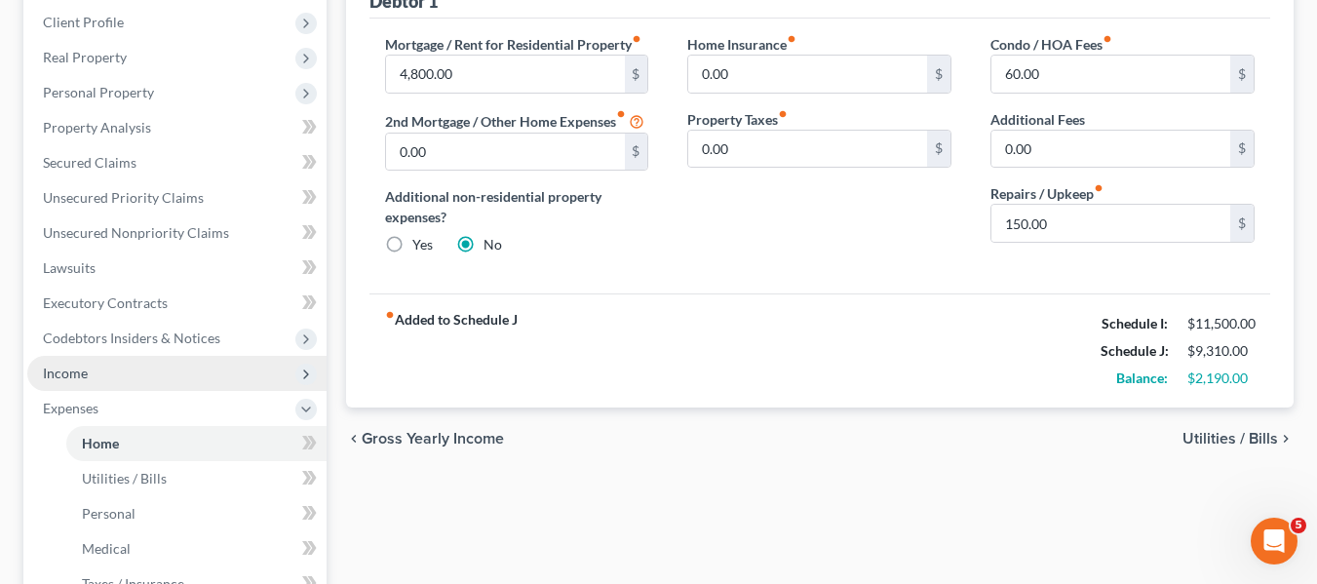
click at [100, 379] on span "Income" at bounding box center [176, 373] width 299 height 35
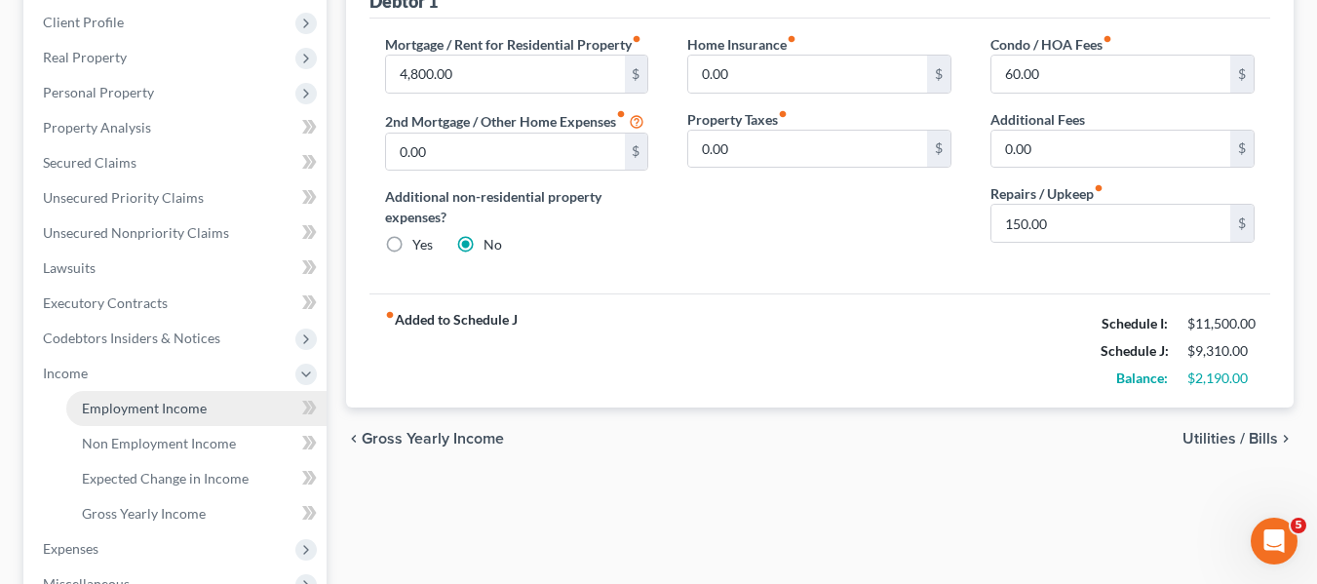
click at [212, 407] on link "Employment Income" at bounding box center [196, 408] width 260 height 35
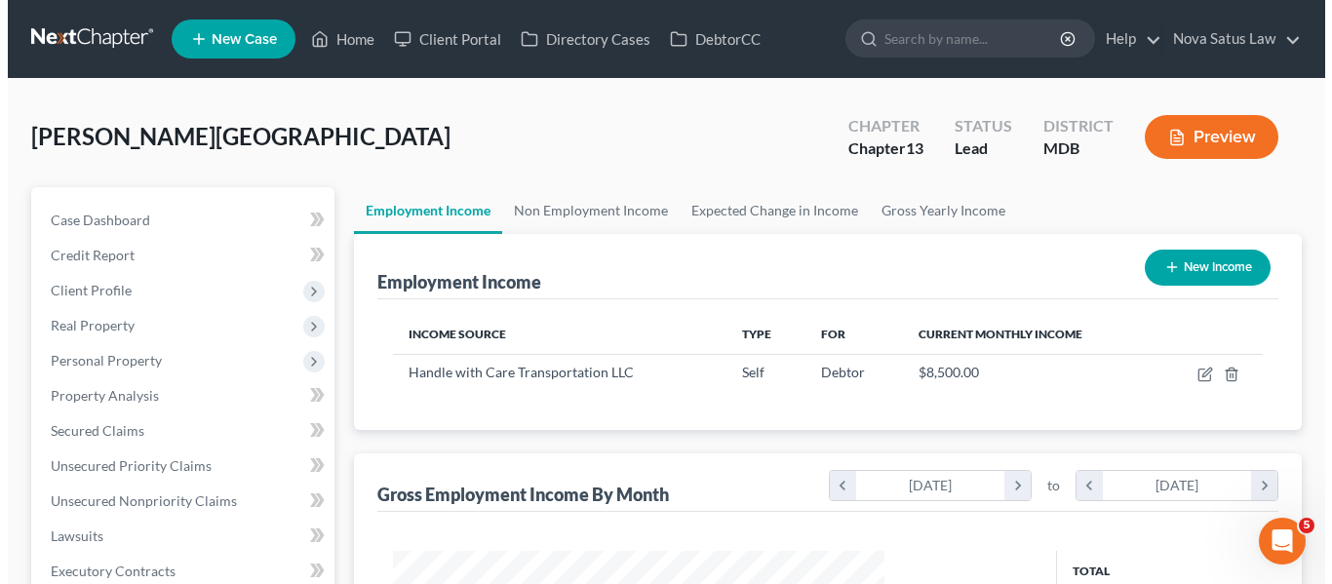
scroll to position [350, 530]
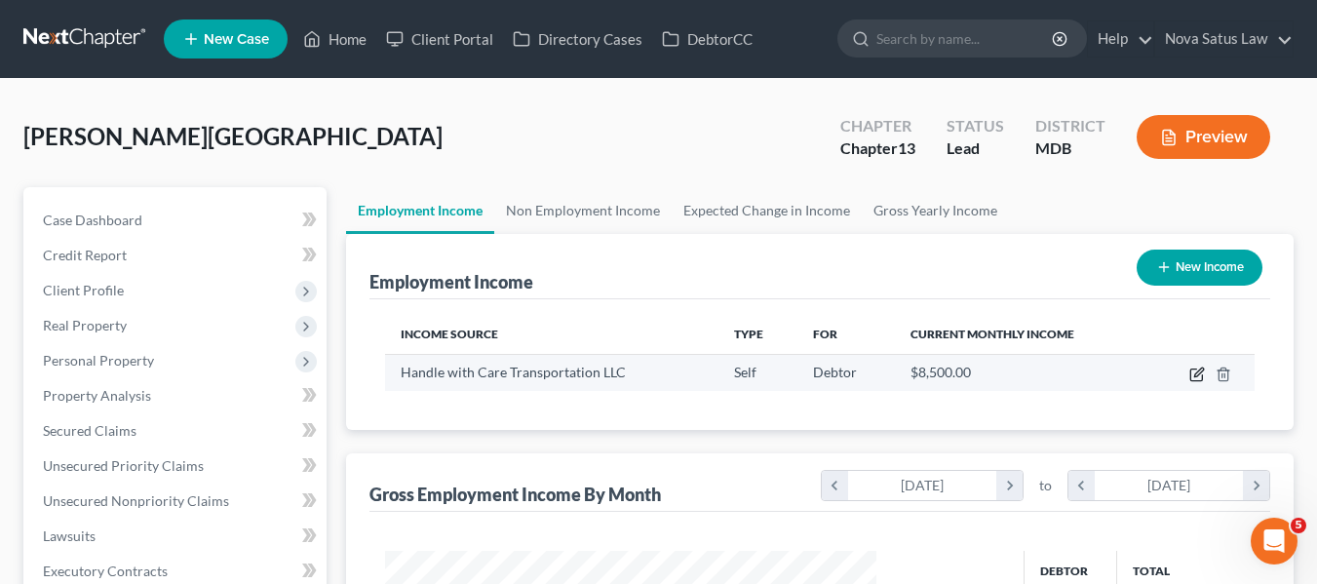
click at [1193, 372] on icon "button" at bounding box center [1197, 375] width 16 height 16
select select "1"
select select "0"
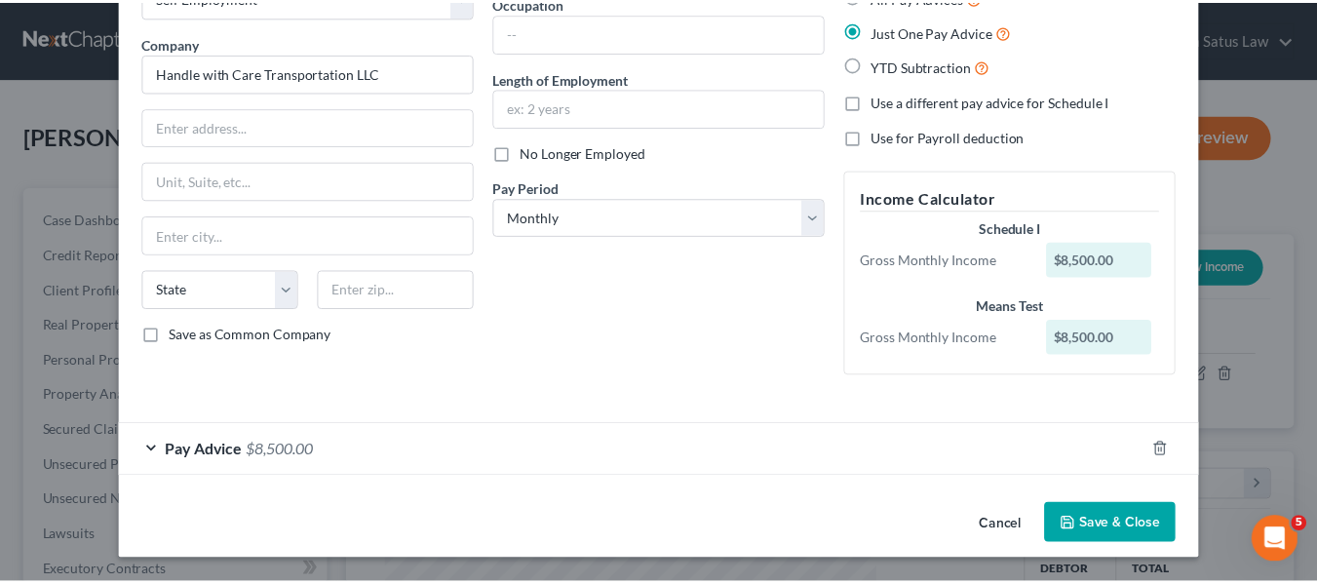
scroll to position [132, 0]
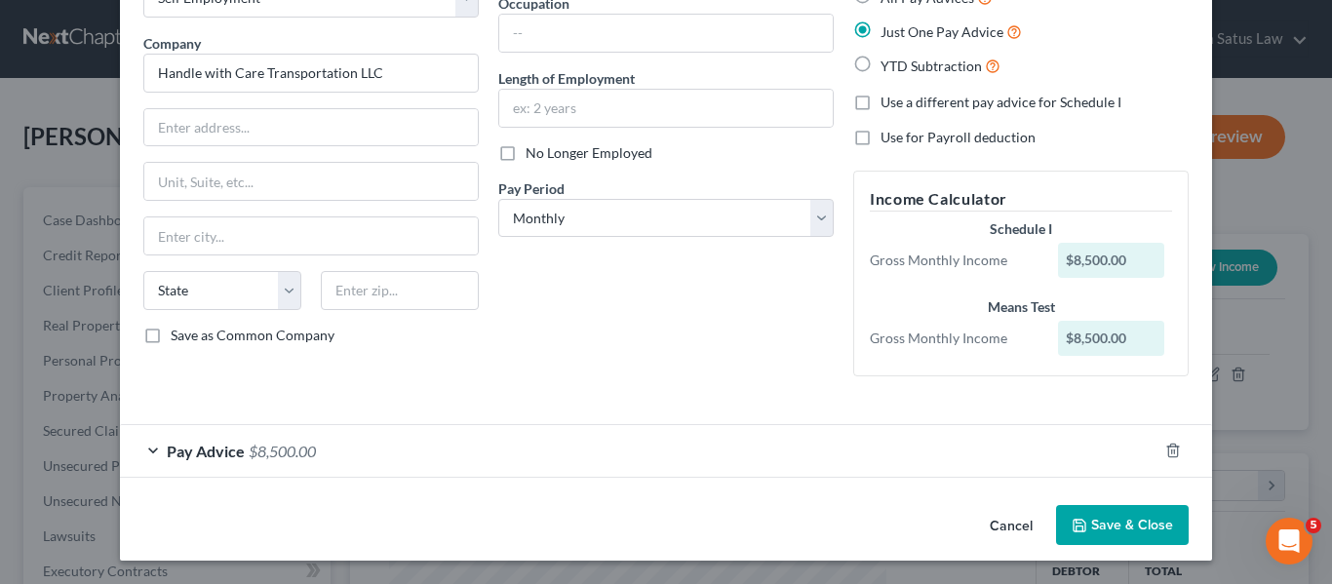
click at [1113, 517] on button "Save & Close" at bounding box center [1122, 525] width 133 height 41
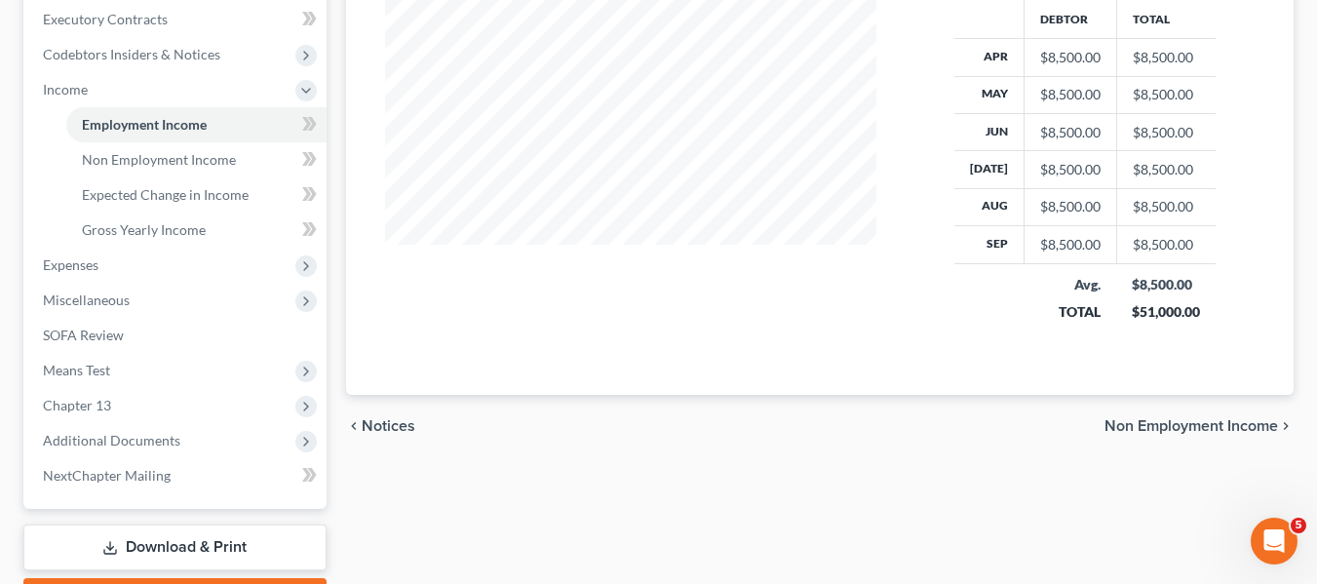
scroll to position [567, 0]
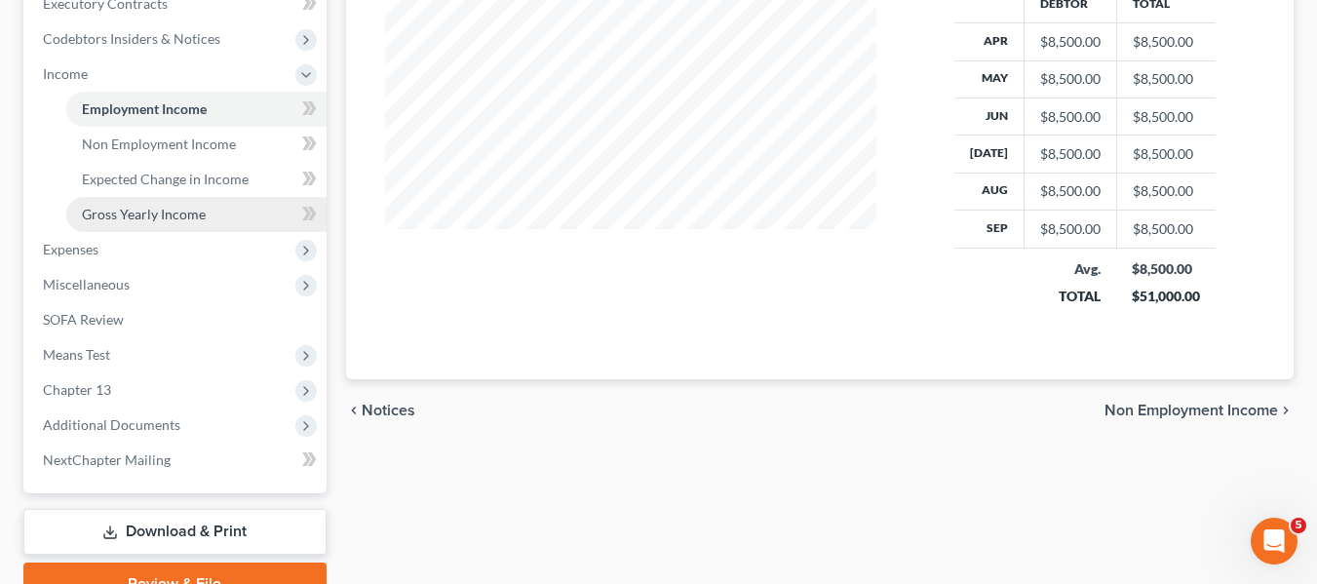
click at [146, 213] on span "Gross Yearly Income" at bounding box center [144, 214] width 124 height 17
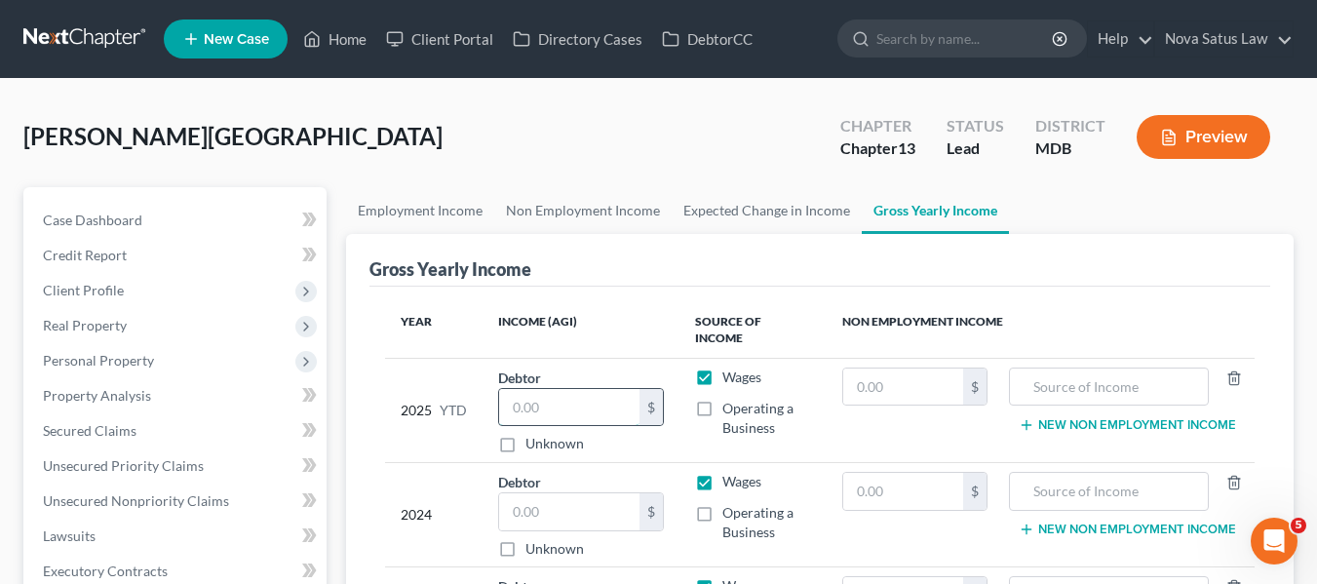
click at [516, 389] on input "text" at bounding box center [569, 407] width 141 height 37
type input "86,000"
click at [722, 399] on label "Operating a Business" at bounding box center [766, 418] width 89 height 39
click at [730, 399] on input "Operating a Business" at bounding box center [736, 405] width 13 height 13
checkbox input "true"
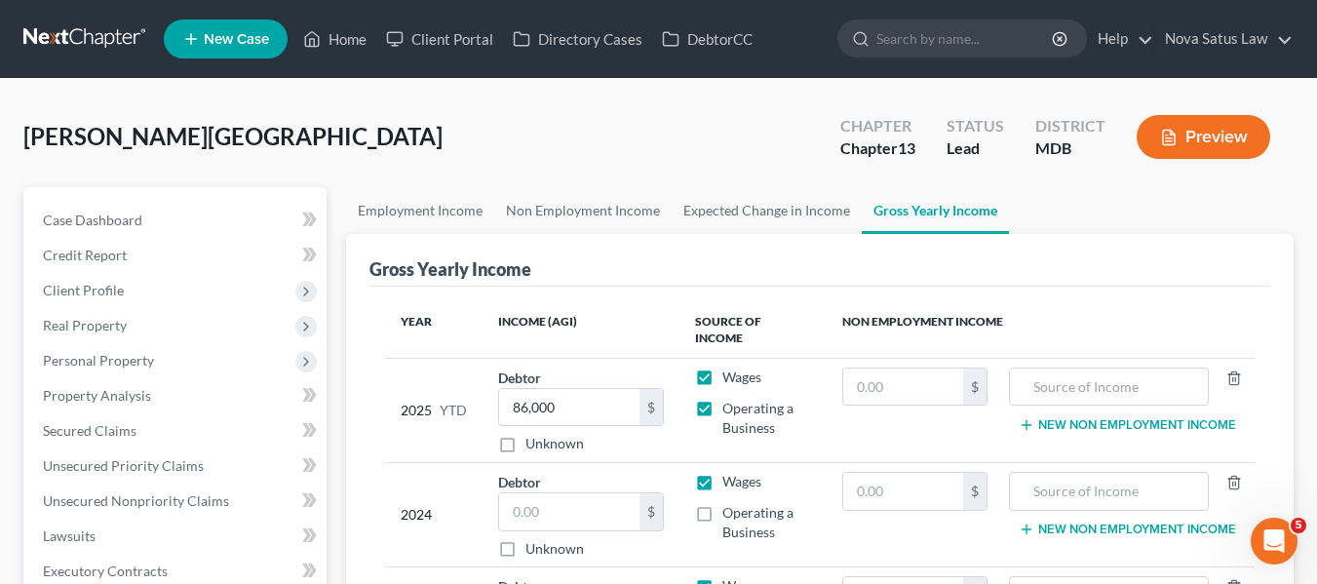
click at [722, 368] on label "Wages" at bounding box center [741, 377] width 39 height 19
click at [730, 368] on input "Wages" at bounding box center [736, 374] width 13 height 13
checkbox input "false"
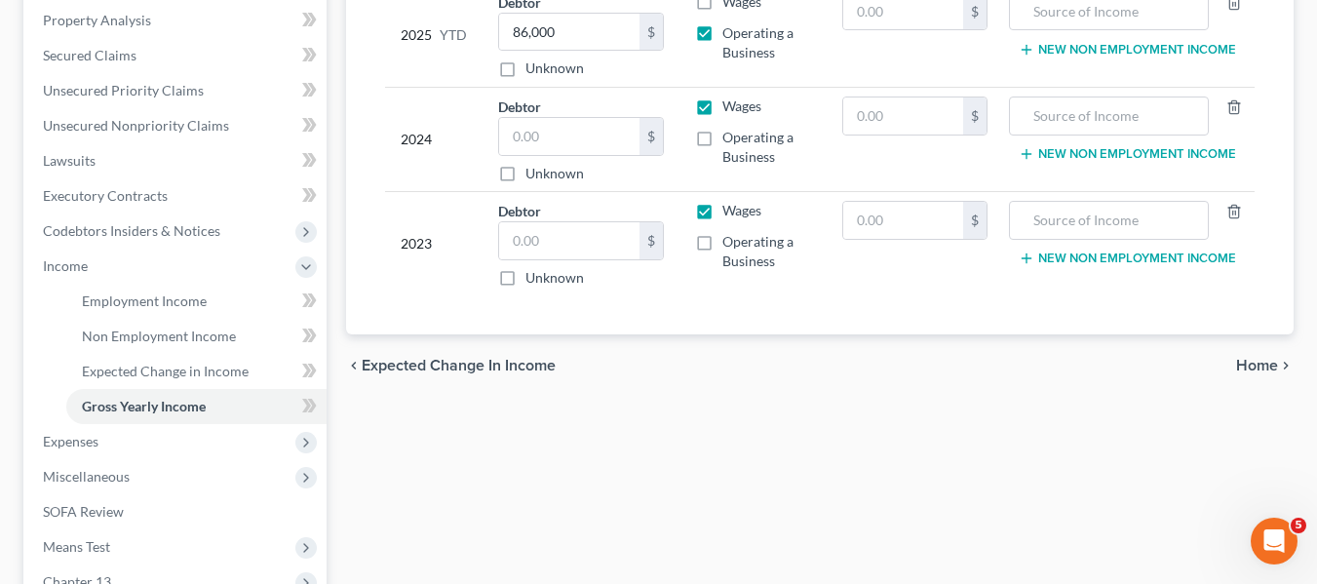
scroll to position [381, 0]
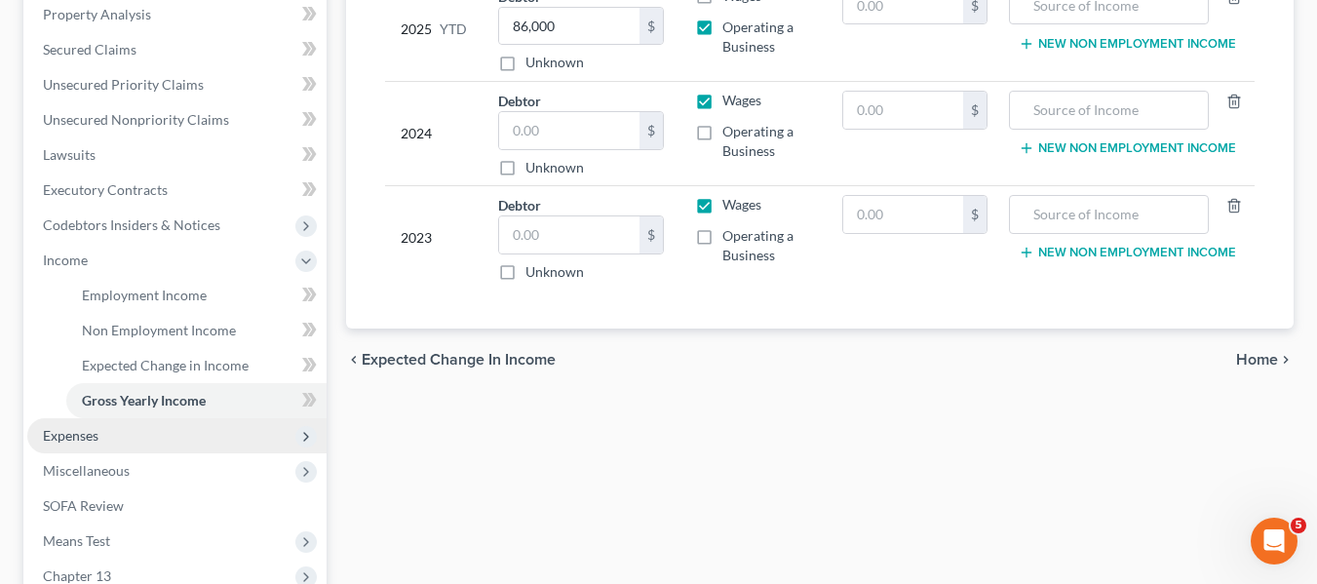
click at [57, 440] on span "Expenses" at bounding box center [71, 435] width 56 height 17
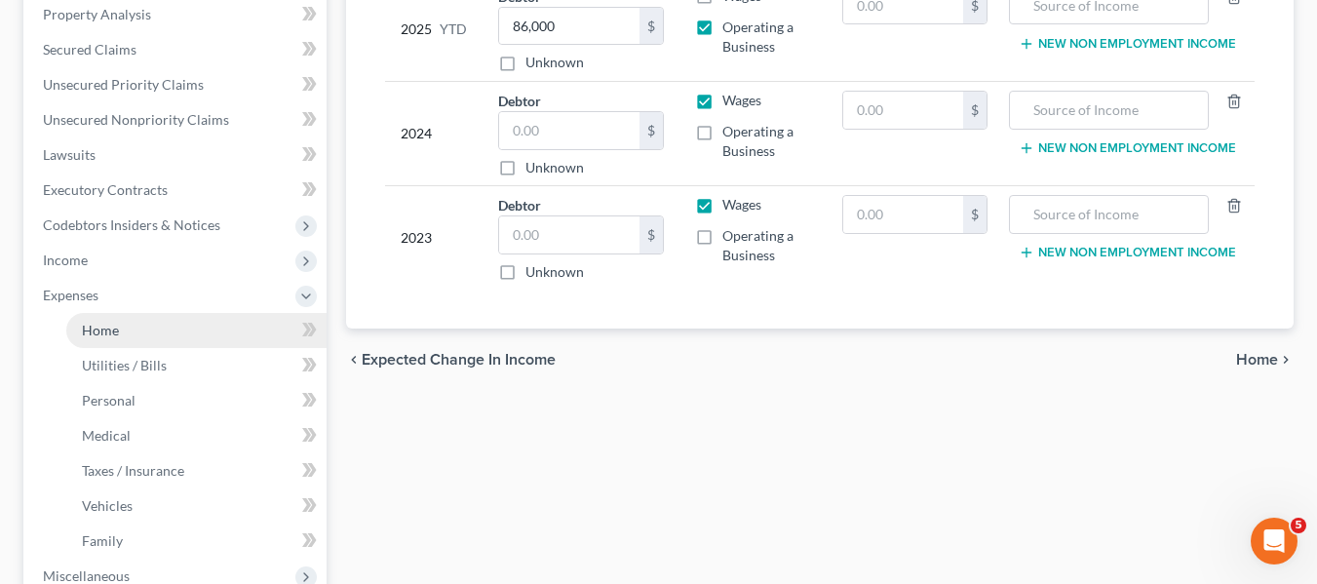
click at [88, 331] on span "Home" at bounding box center [100, 330] width 37 height 17
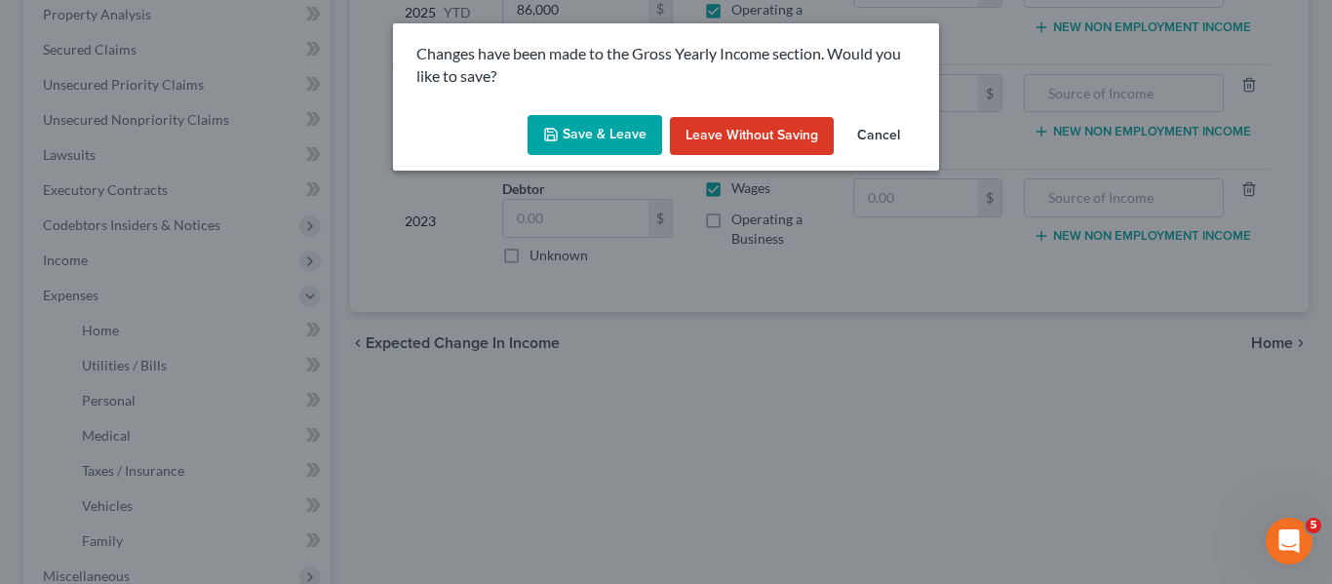
click at [548, 131] on icon "button" at bounding box center [551, 135] width 12 height 12
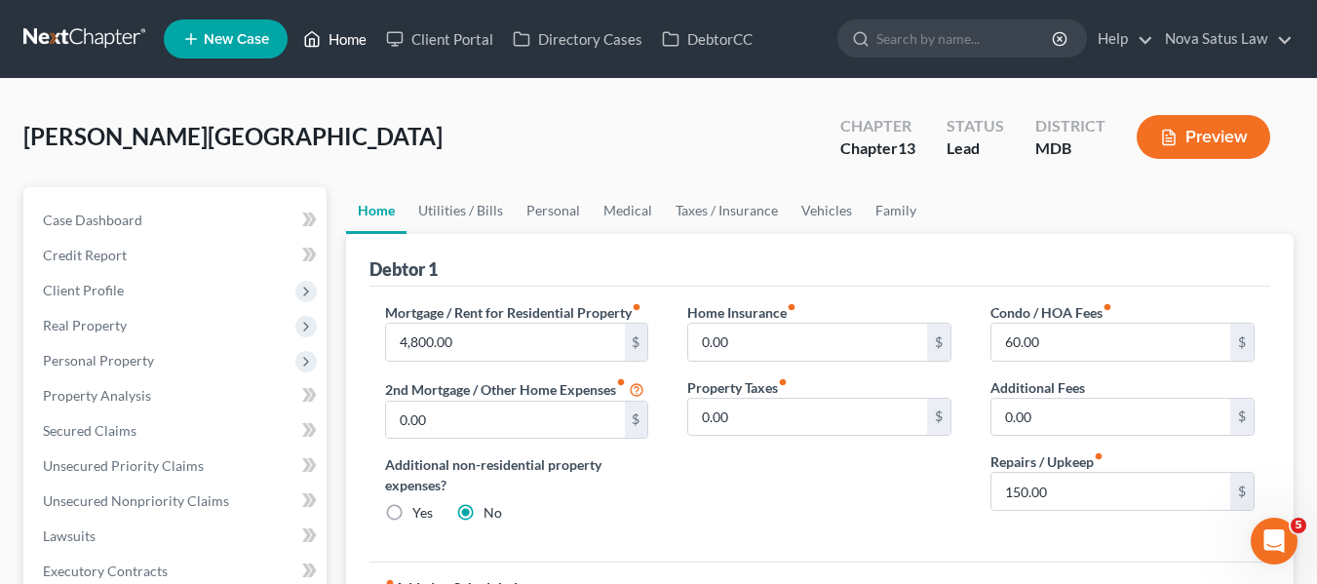
click at [355, 37] on link "Home" at bounding box center [334, 38] width 83 height 35
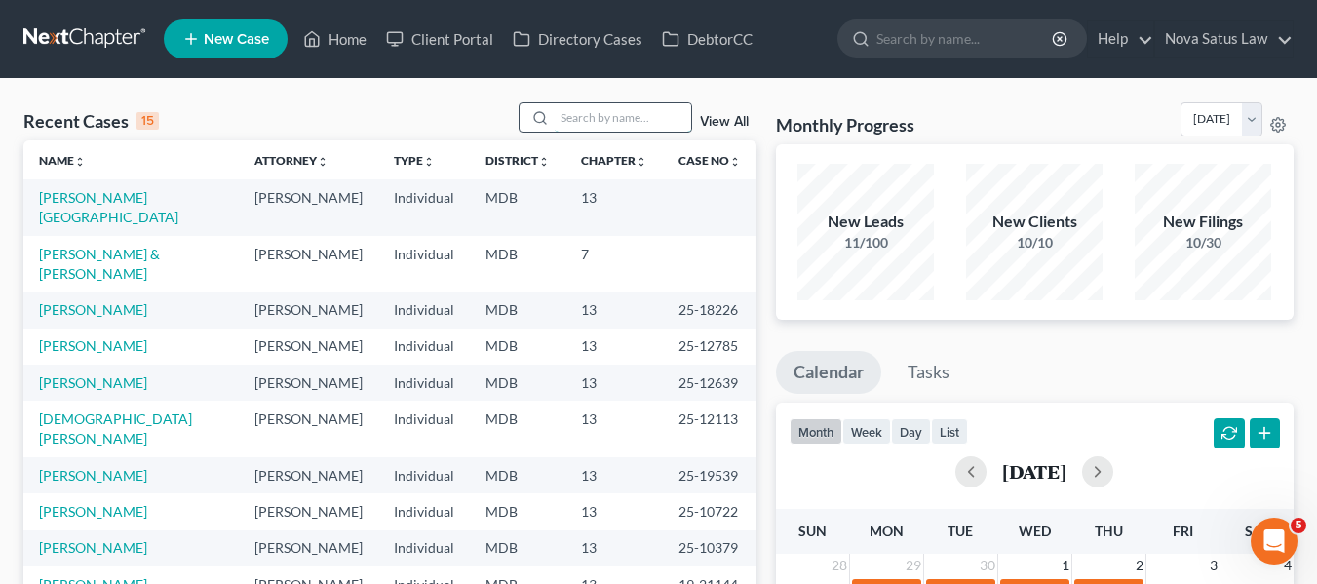
click at [640, 127] on input "search" at bounding box center [623, 117] width 136 height 28
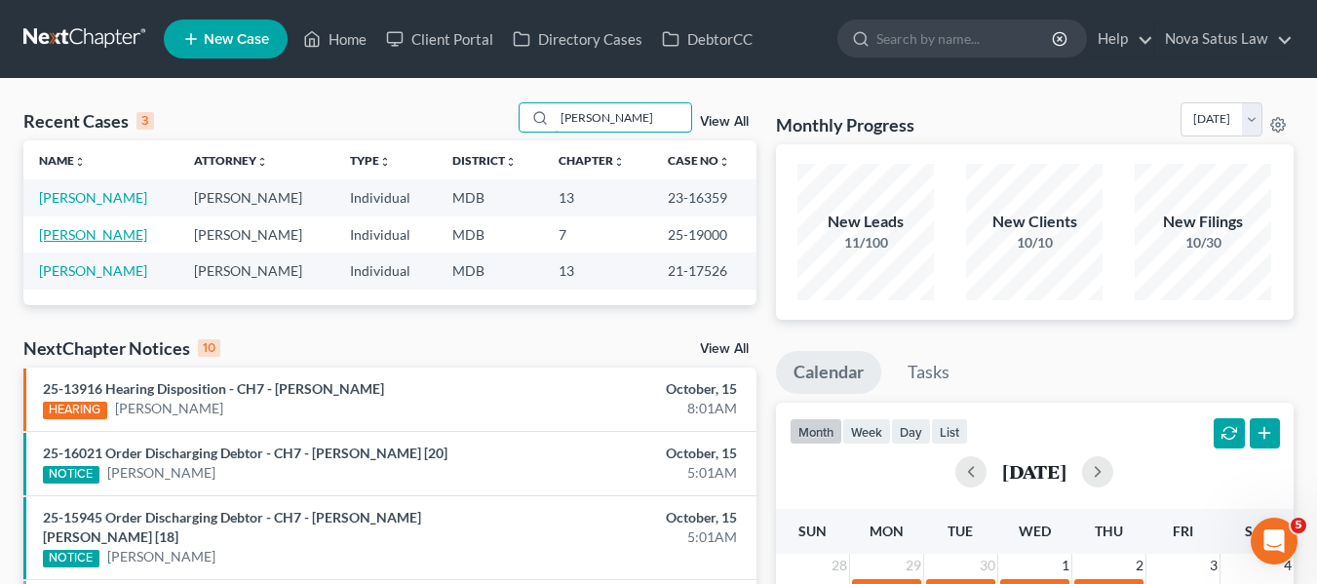
type input "[PERSON_NAME]"
click at [89, 230] on link "[PERSON_NAME]" at bounding box center [93, 234] width 108 height 17
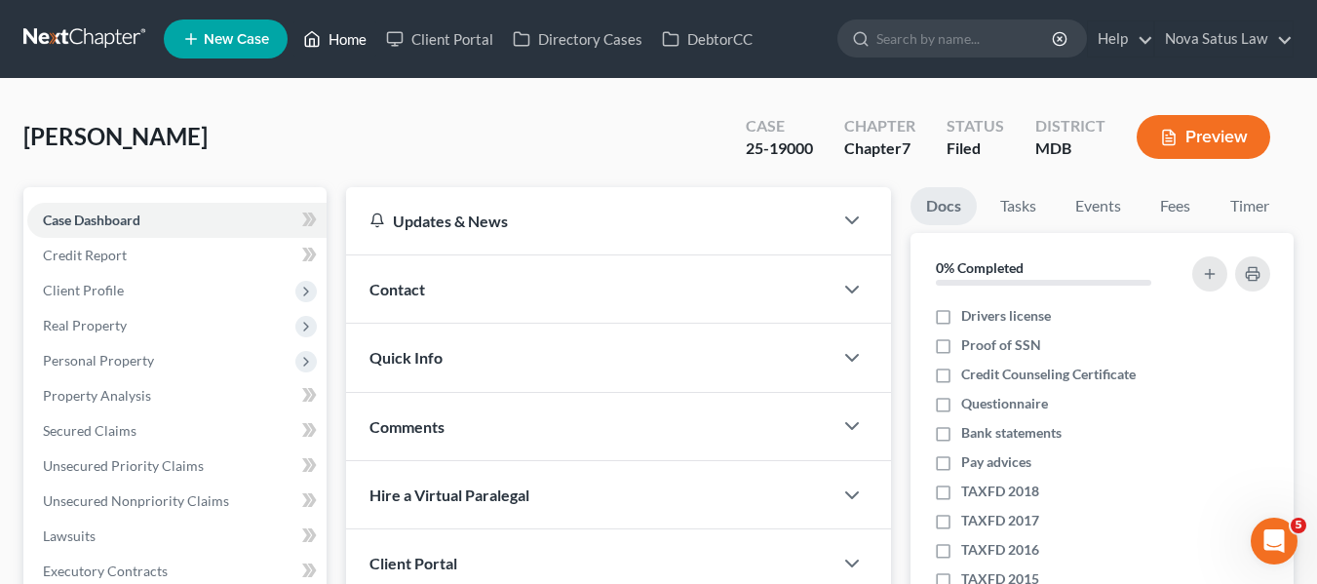
click at [346, 38] on link "Home" at bounding box center [334, 38] width 83 height 35
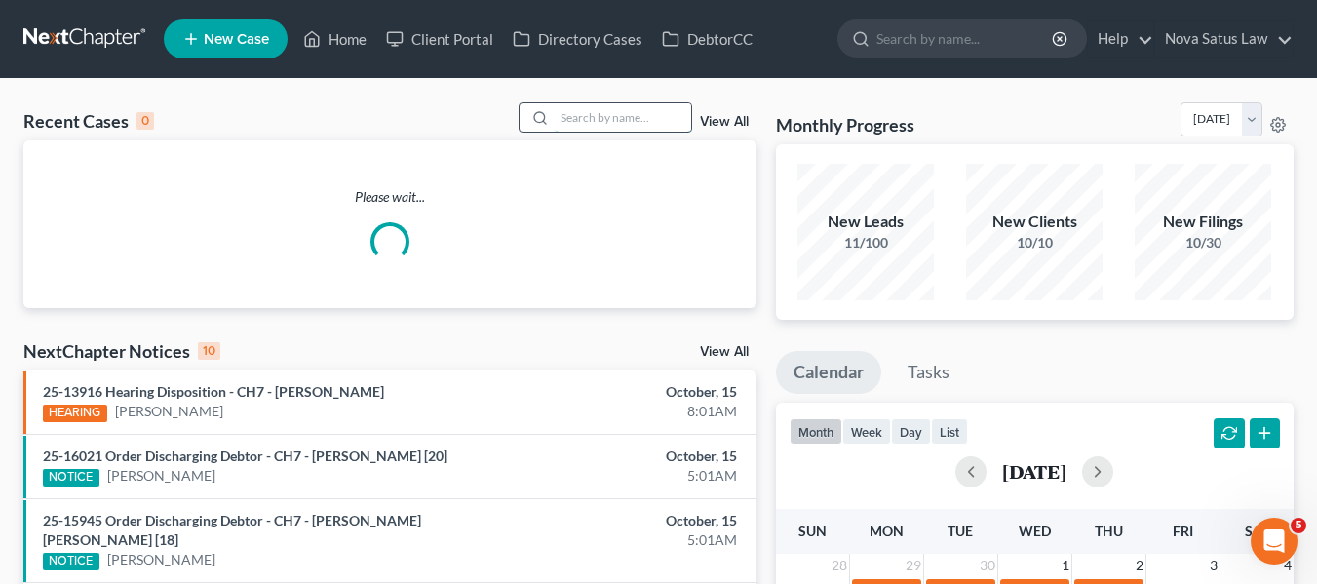
click at [581, 106] on input "search" at bounding box center [623, 117] width 136 height 28
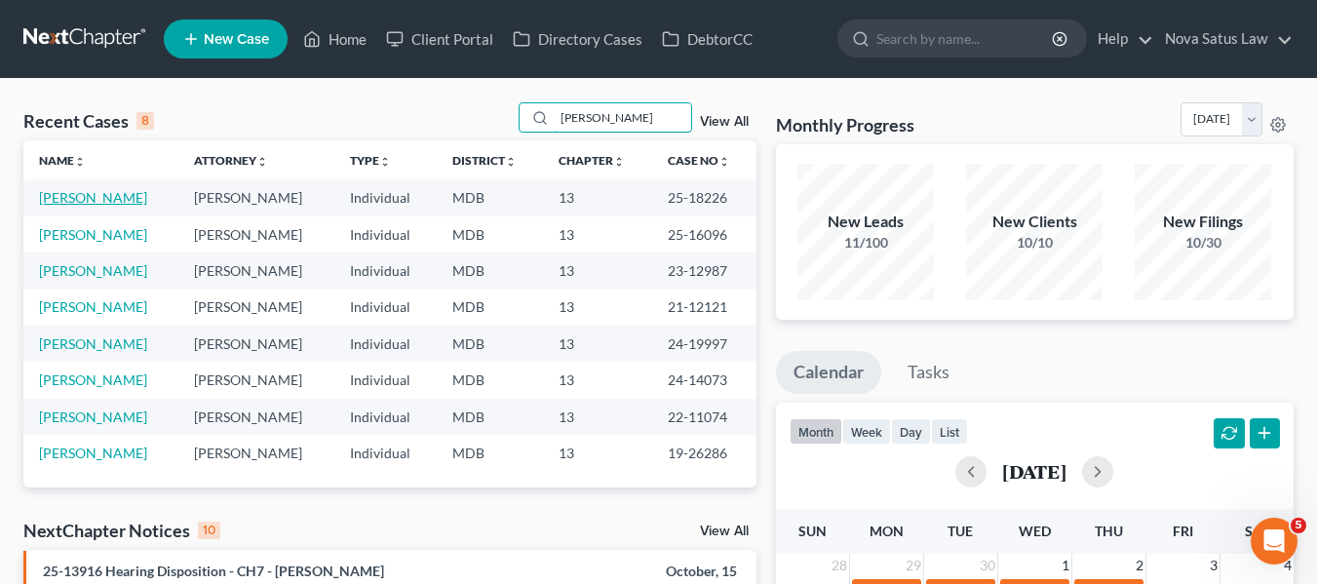
type input "[PERSON_NAME]"
click at [62, 201] on link "[PERSON_NAME]" at bounding box center [93, 197] width 108 height 17
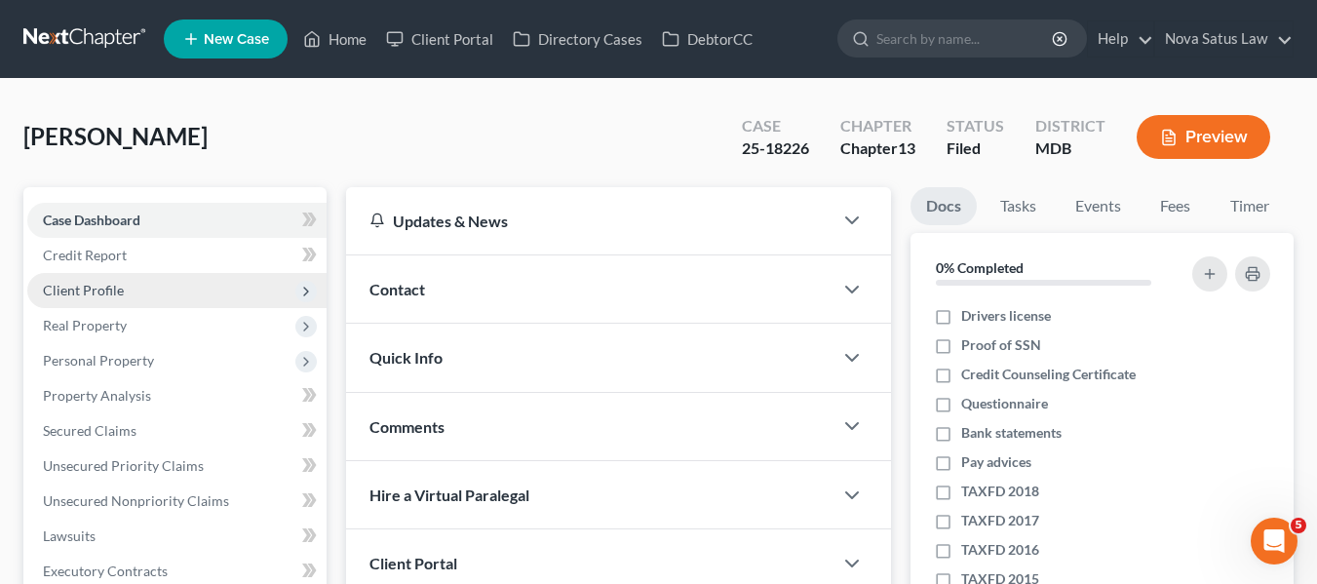
click at [62, 287] on span "Client Profile" at bounding box center [83, 290] width 81 height 17
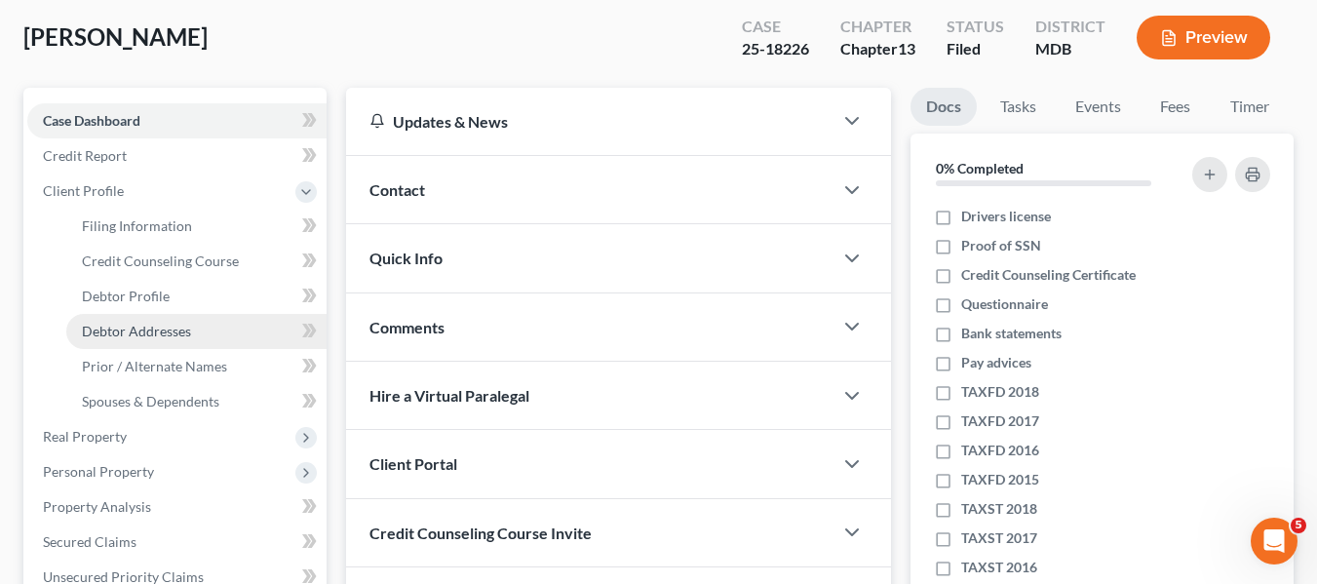
scroll to position [98, 0]
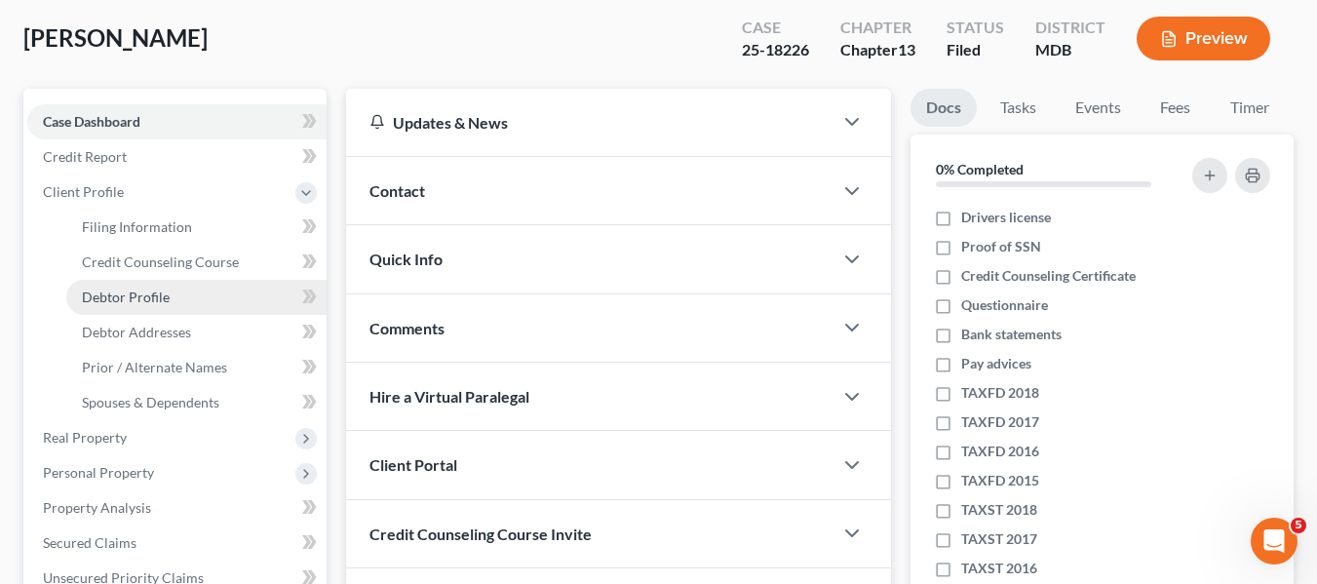
click at [183, 292] on link "Debtor Profile" at bounding box center [196, 297] width 260 height 35
select select "1"
select select "3"
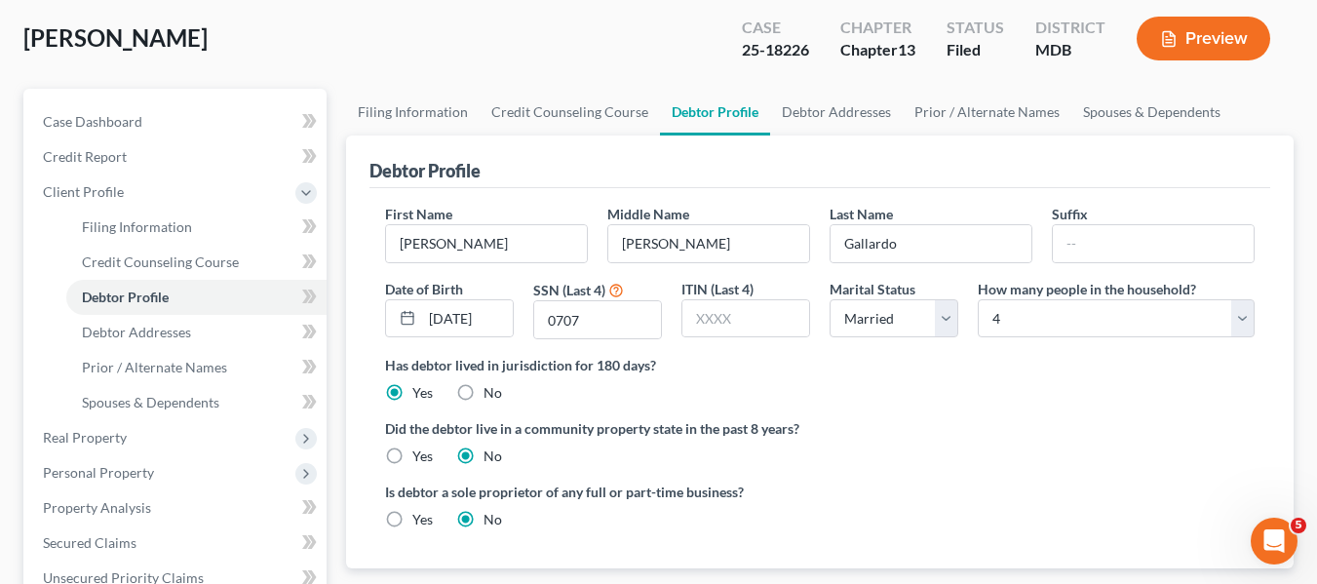
scroll to position [4, 0]
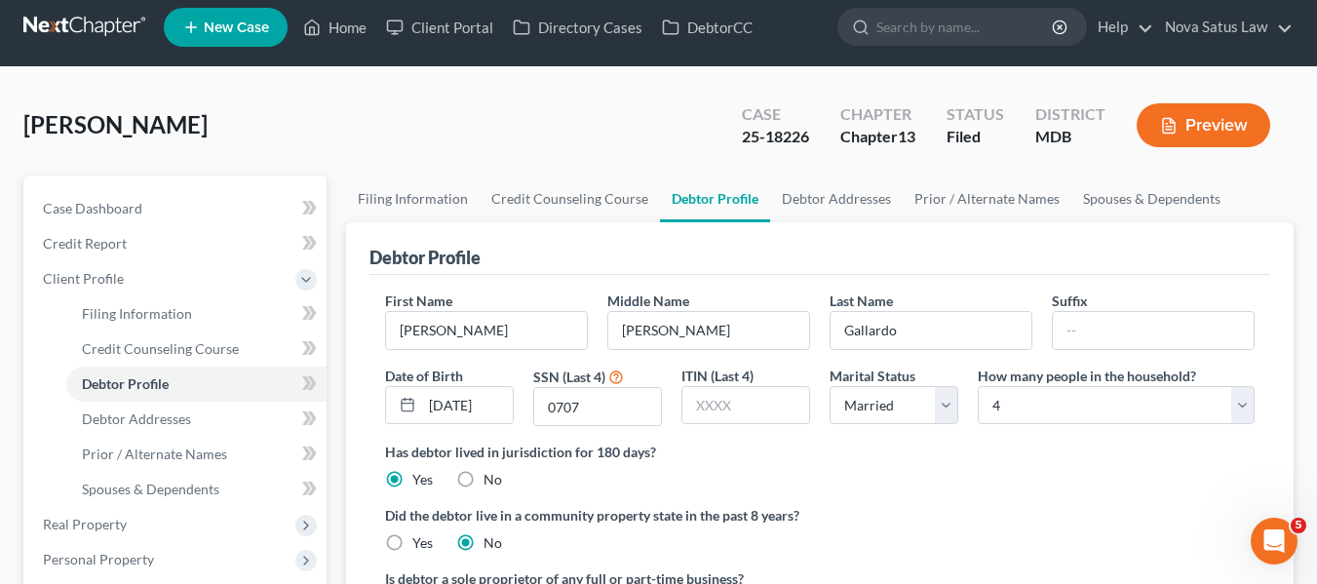
radio input "true"
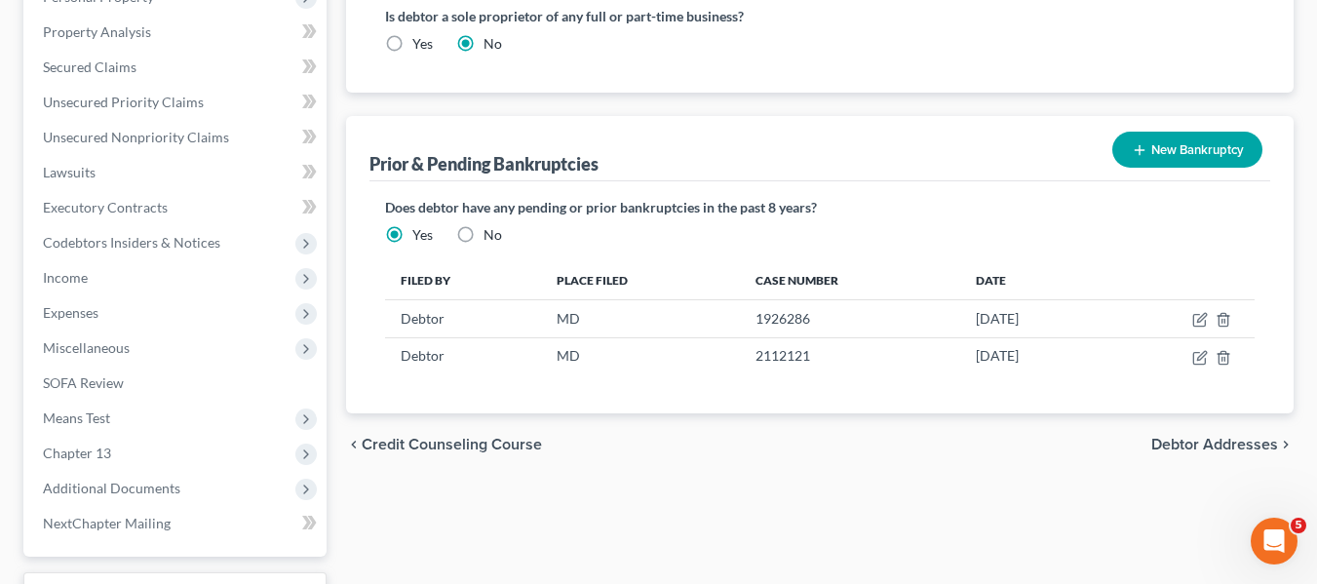
scroll to position [575, 0]
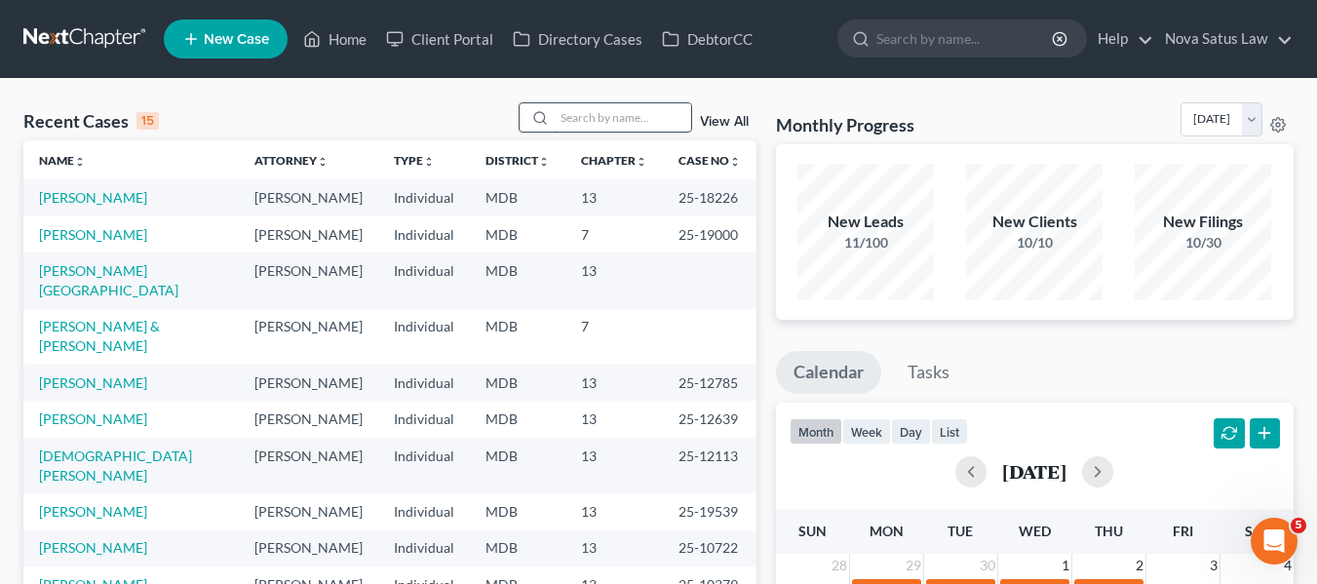
click at [568, 118] on input "search" at bounding box center [623, 117] width 136 height 28
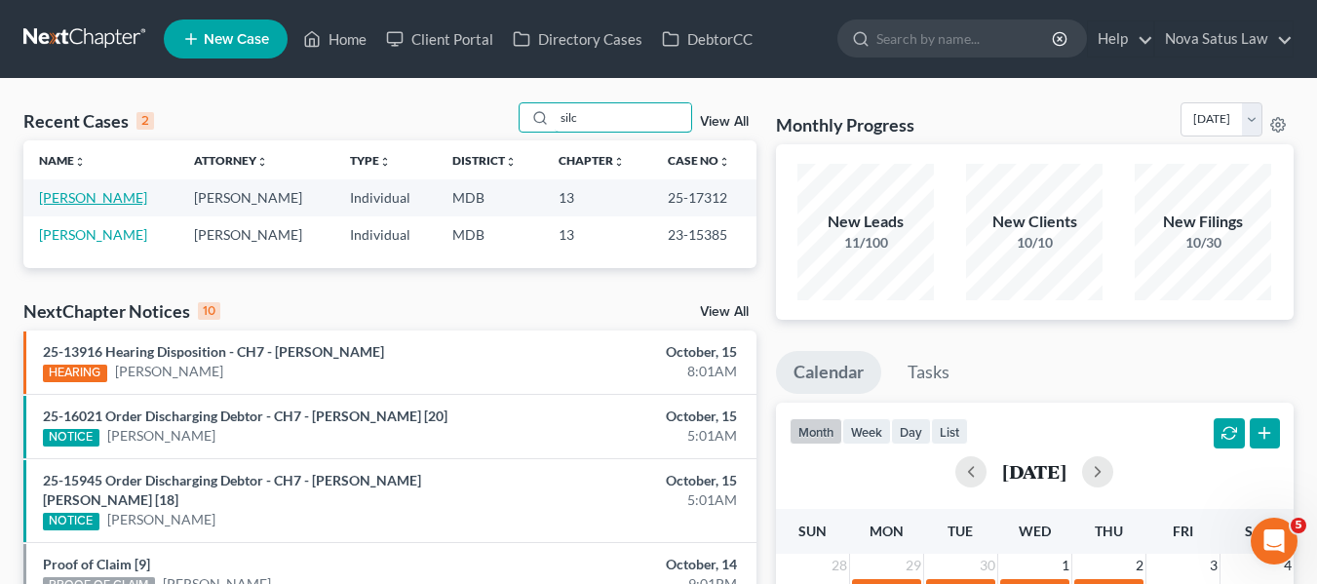
type input "silc"
click at [70, 195] on link "Silcott, David" at bounding box center [93, 197] width 108 height 17
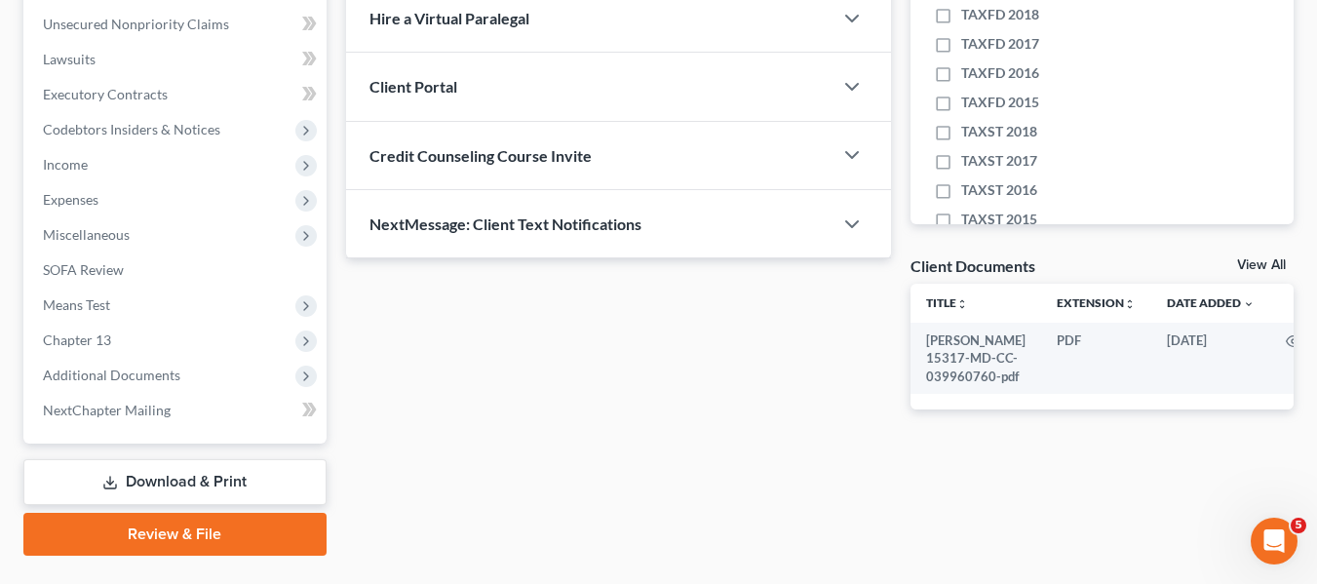
scroll to position [478, 0]
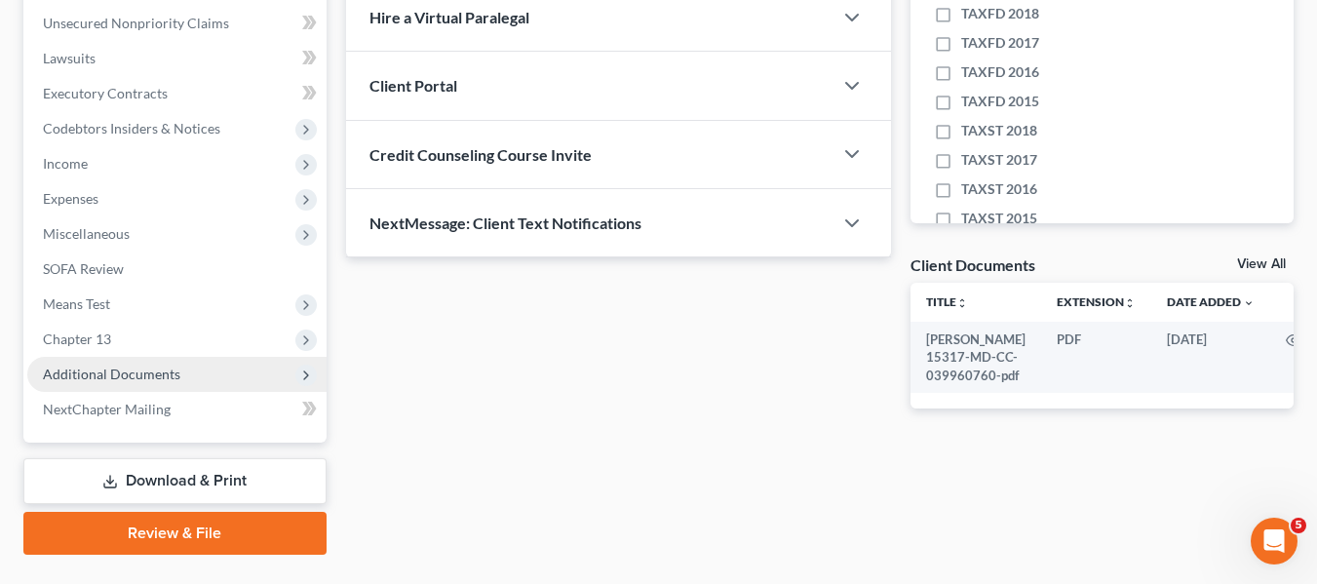
click at [82, 366] on span "Additional Documents" at bounding box center [111, 374] width 137 height 17
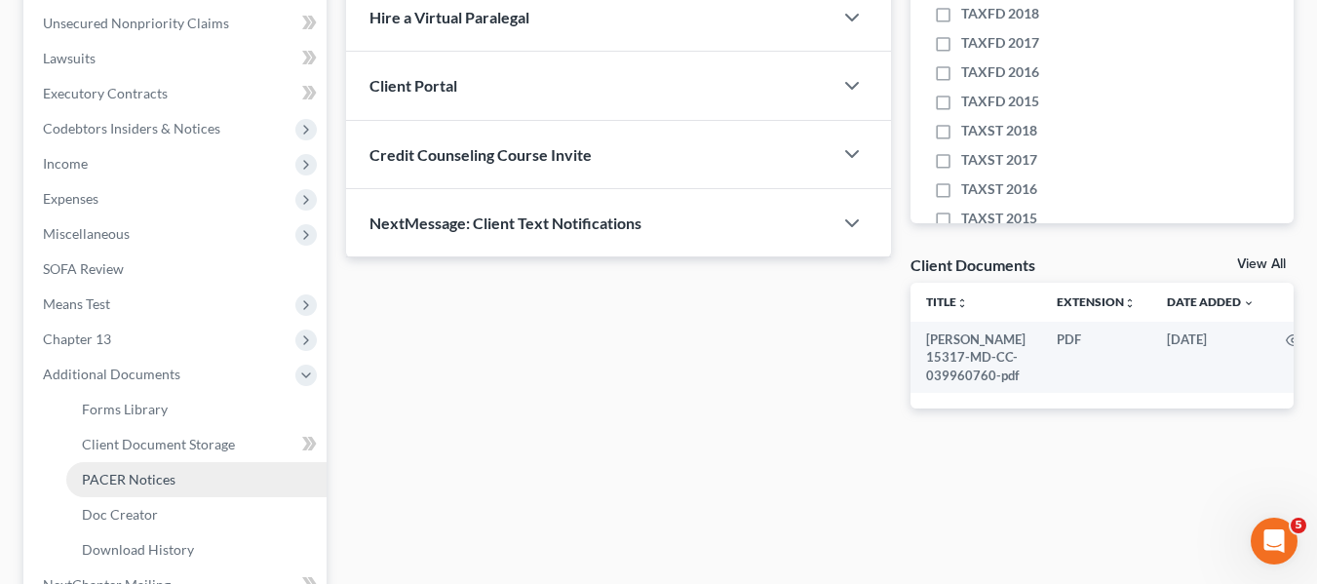
click at [108, 477] on span "PACER Notices" at bounding box center [129, 479] width 94 height 17
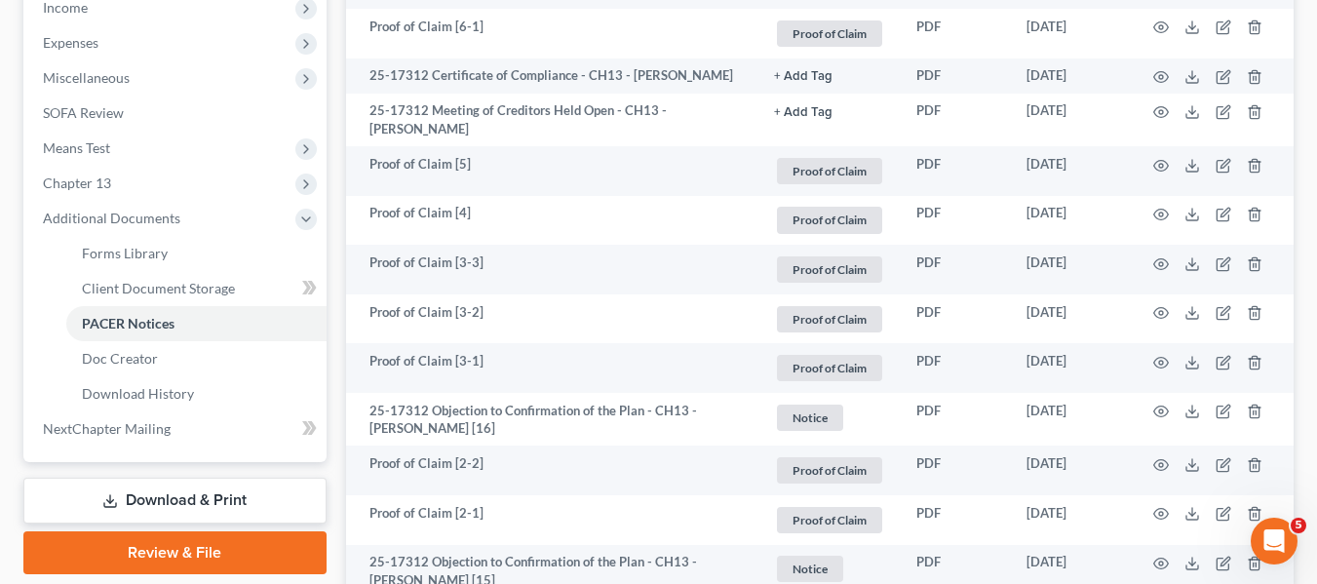
scroll to position [635, 0]
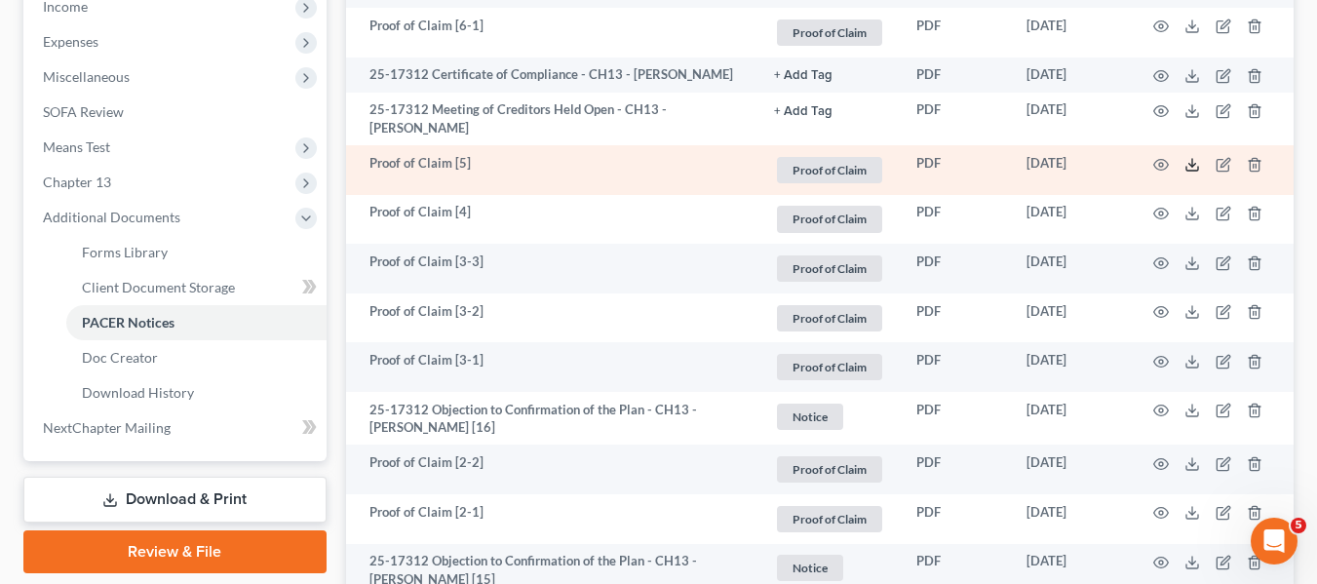
click at [1195, 162] on icon at bounding box center [1192, 165] width 16 height 16
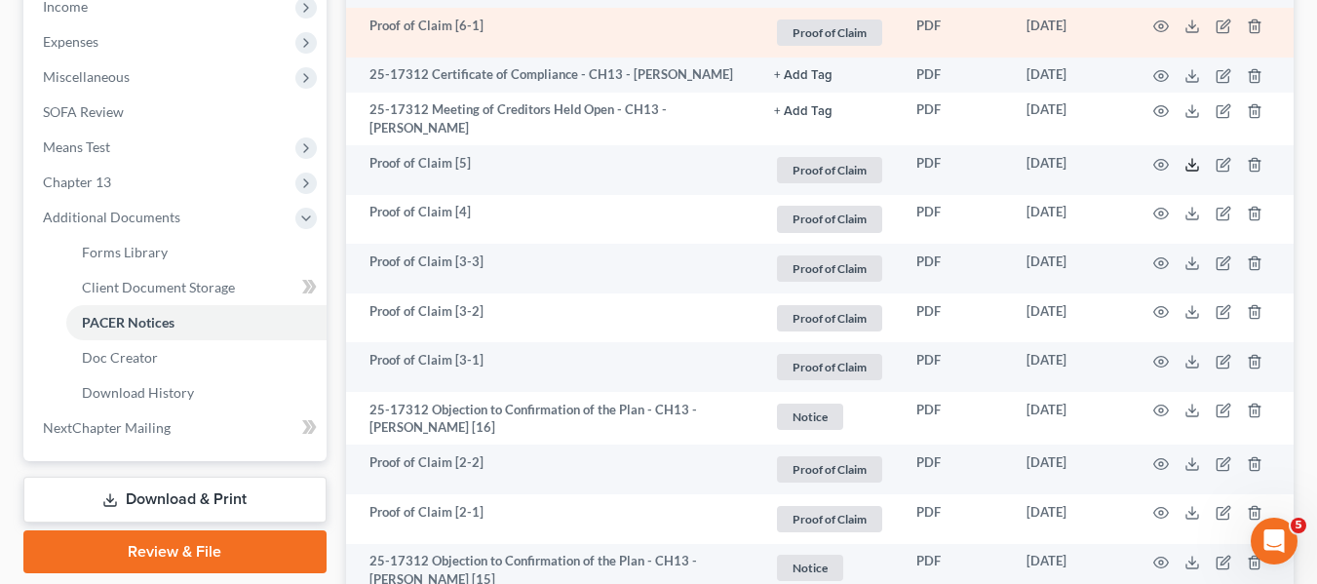
scroll to position [0, 0]
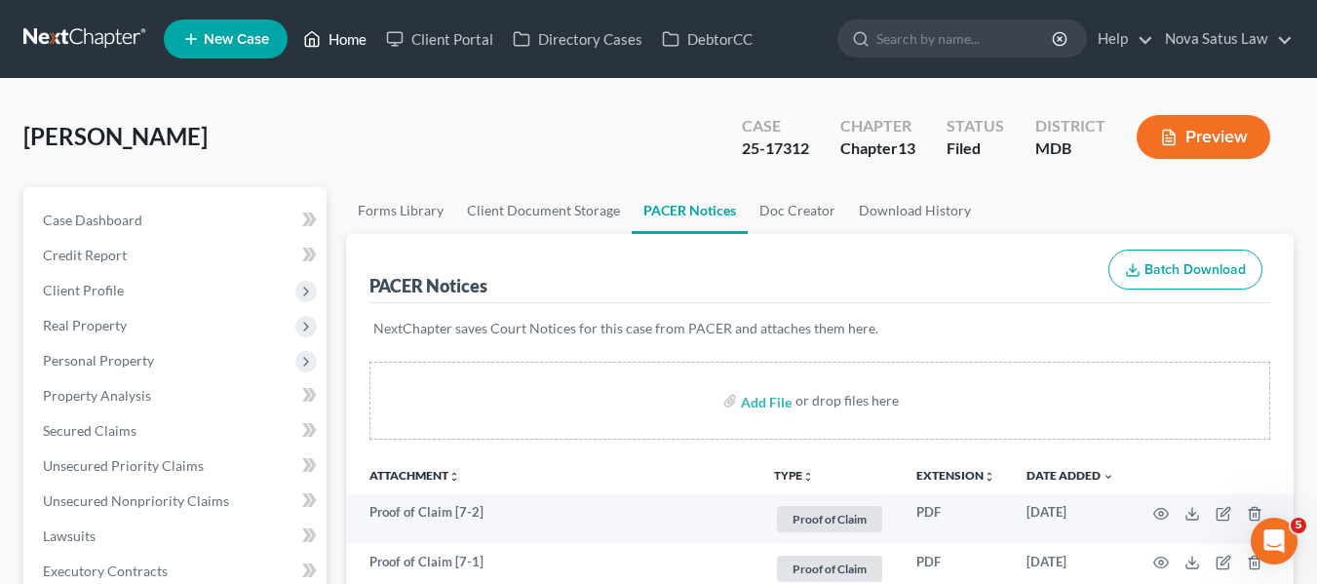
click at [344, 27] on link "Home" at bounding box center [334, 38] width 83 height 35
click at [337, 33] on link "Home" at bounding box center [334, 38] width 83 height 35
click at [351, 42] on link "Home" at bounding box center [334, 38] width 83 height 35
click at [349, 42] on link "Home" at bounding box center [334, 38] width 83 height 35
click at [336, 39] on link "Home" at bounding box center [334, 38] width 83 height 35
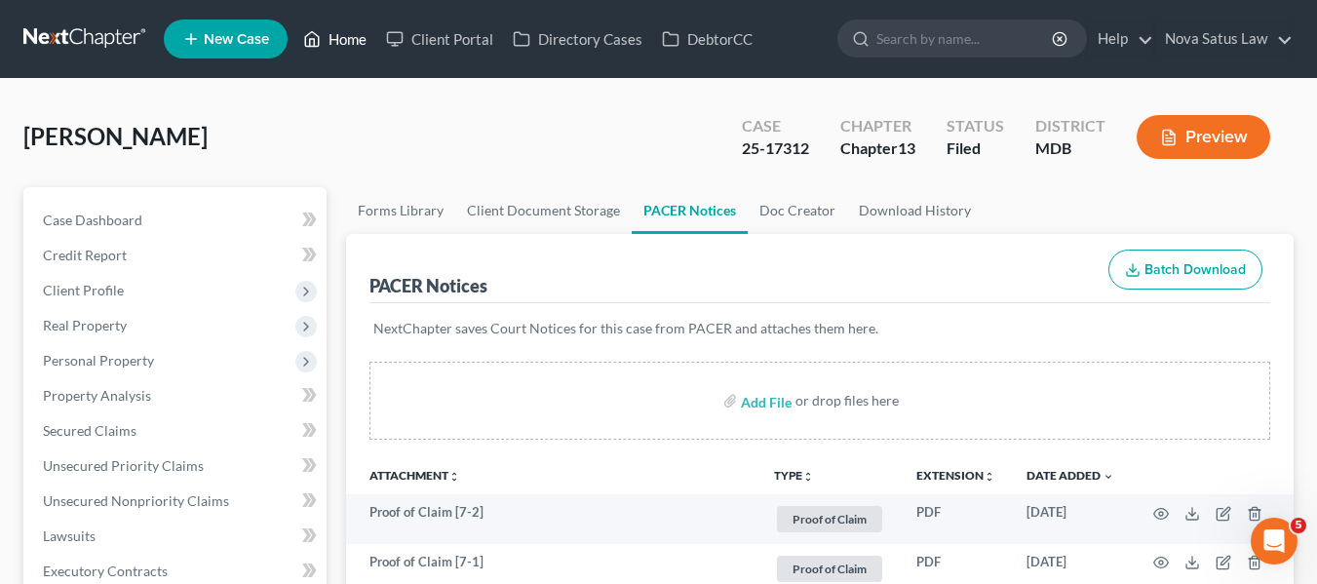
click at [336, 39] on link "Home" at bounding box center [334, 38] width 83 height 35
click at [96, 257] on span "Credit Report" at bounding box center [85, 255] width 84 height 17
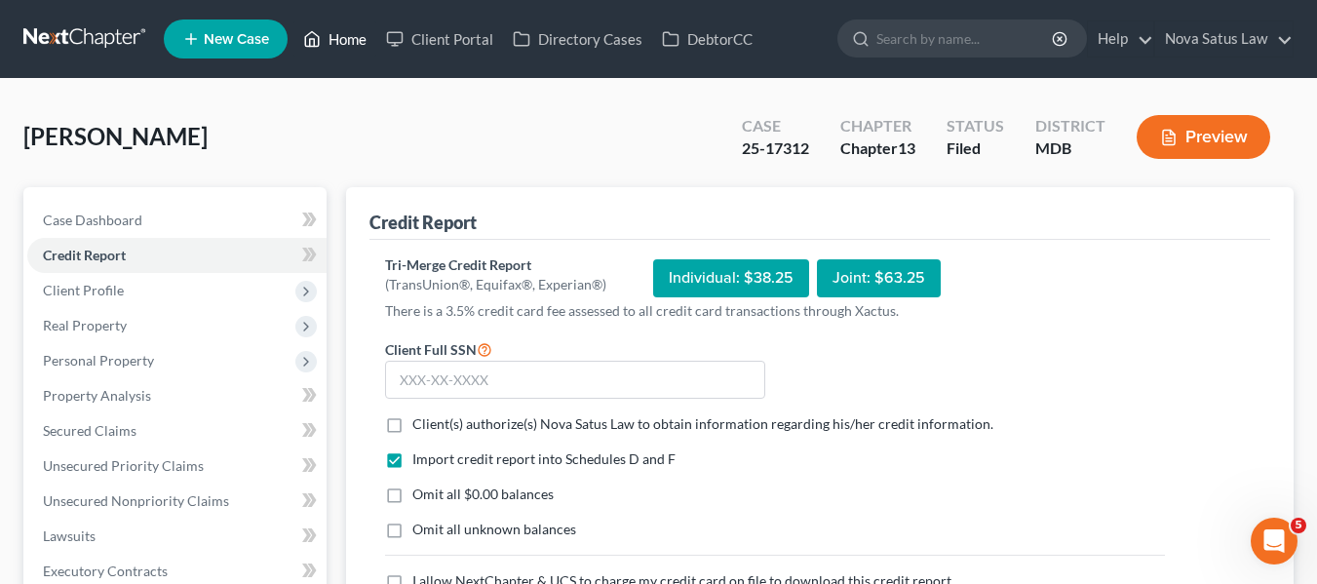
click at [341, 44] on link "Home" at bounding box center [334, 38] width 83 height 35
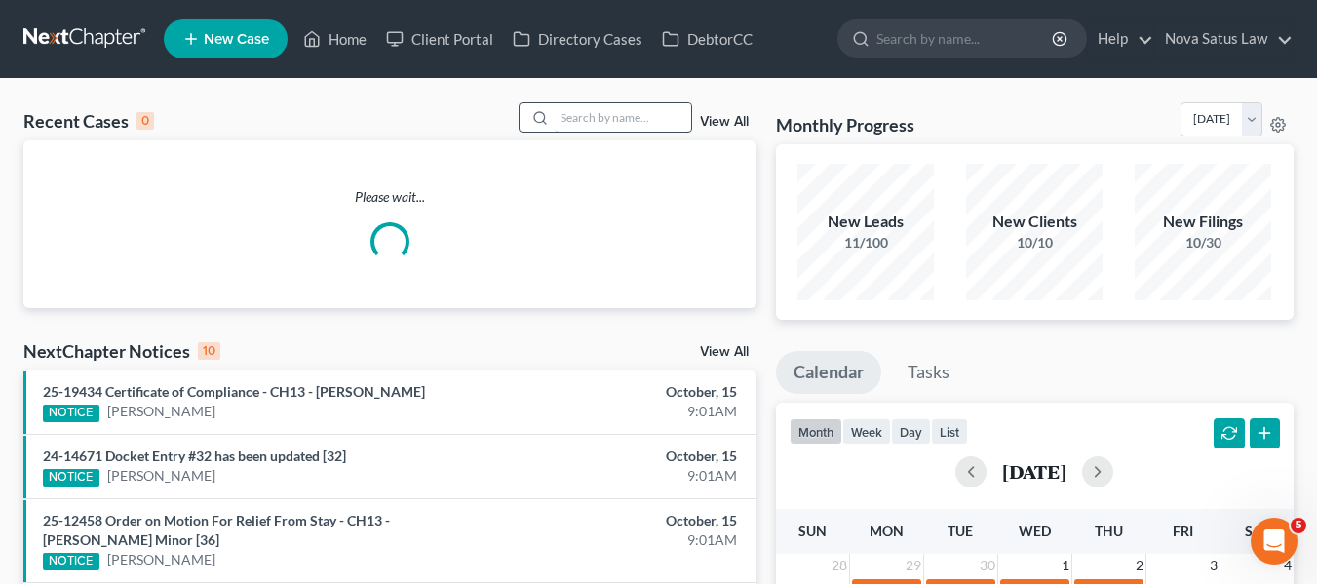
click at [569, 113] on input "search" at bounding box center [623, 117] width 136 height 28
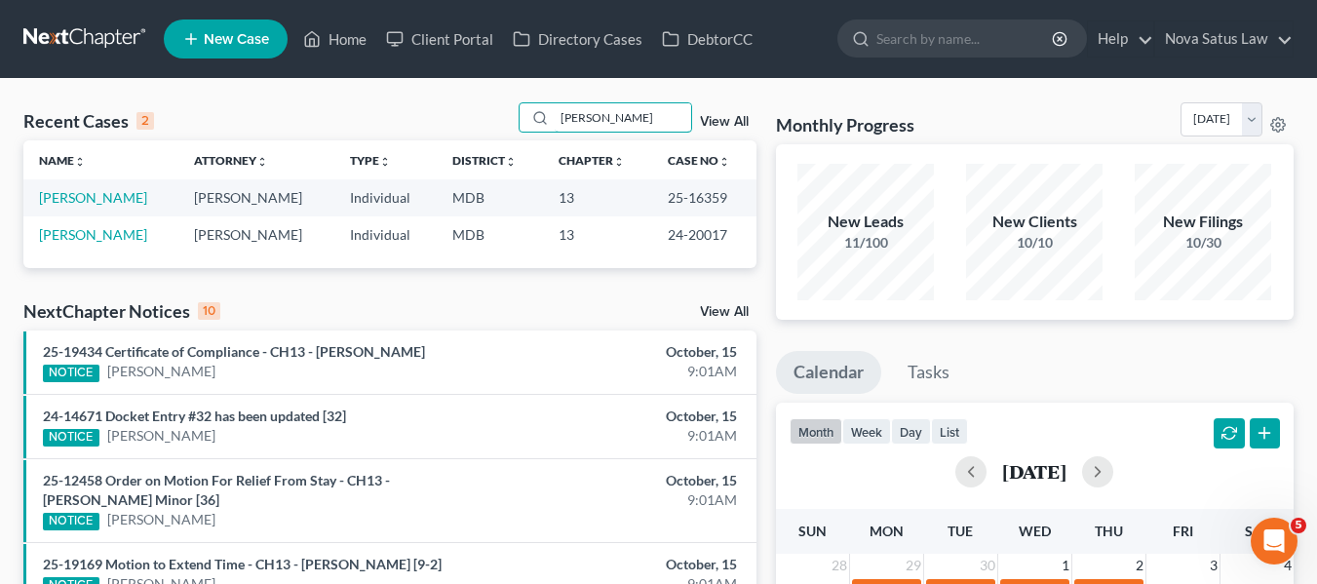
type input "collins"
click at [68, 247] on td "Collins, Randy" at bounding box center [100, 234] width 155 height 36
click at [60, 232] on link "Collins, Randy" at bounding box center [93, 234] width 108 height 17
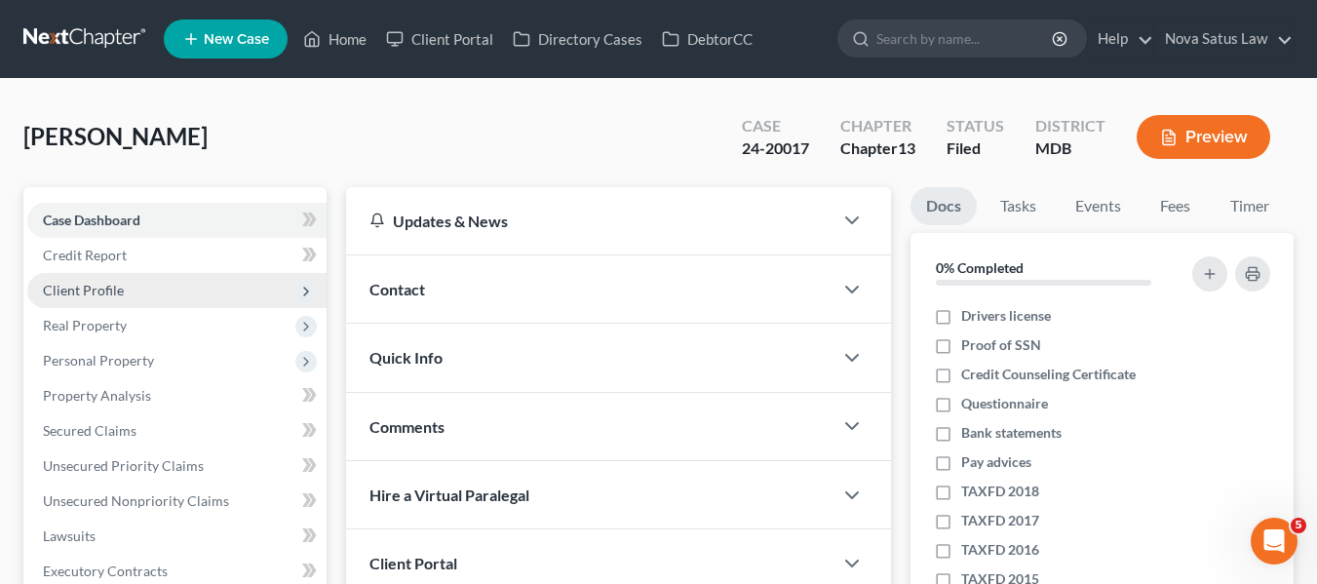
click at [67, 289] on span "Client Profile" at bounding box center [83, 290] width 81 height 17
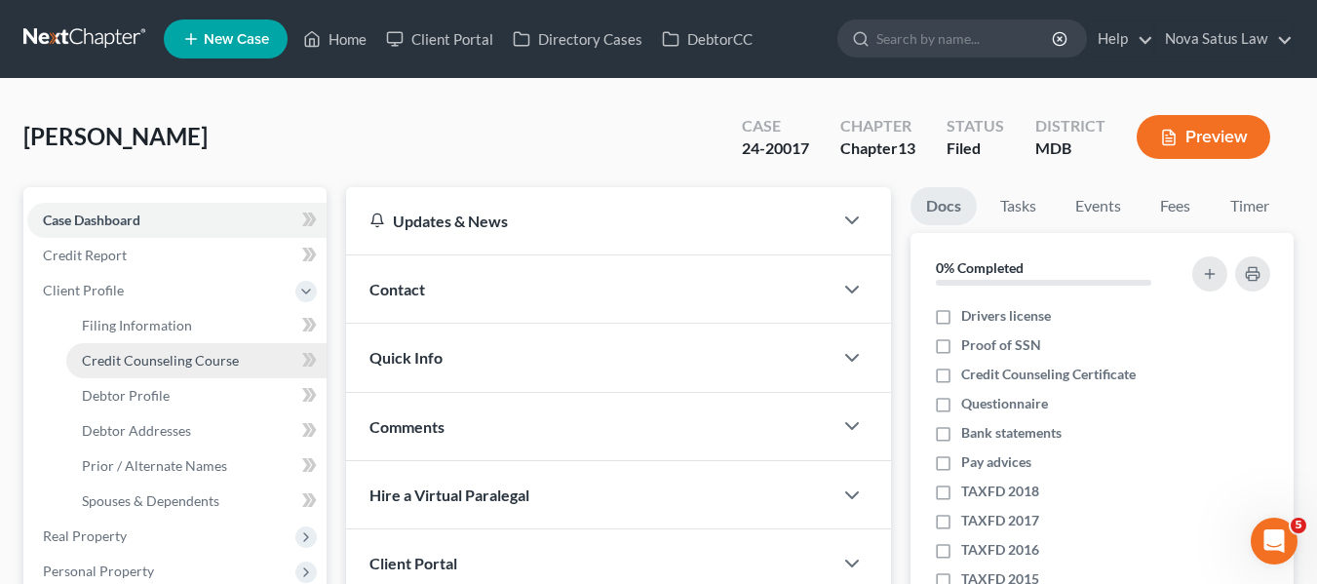
click at [87, 368] on span "Credit Counseling Course" at bounding box center [160, 360] width 157 height 17
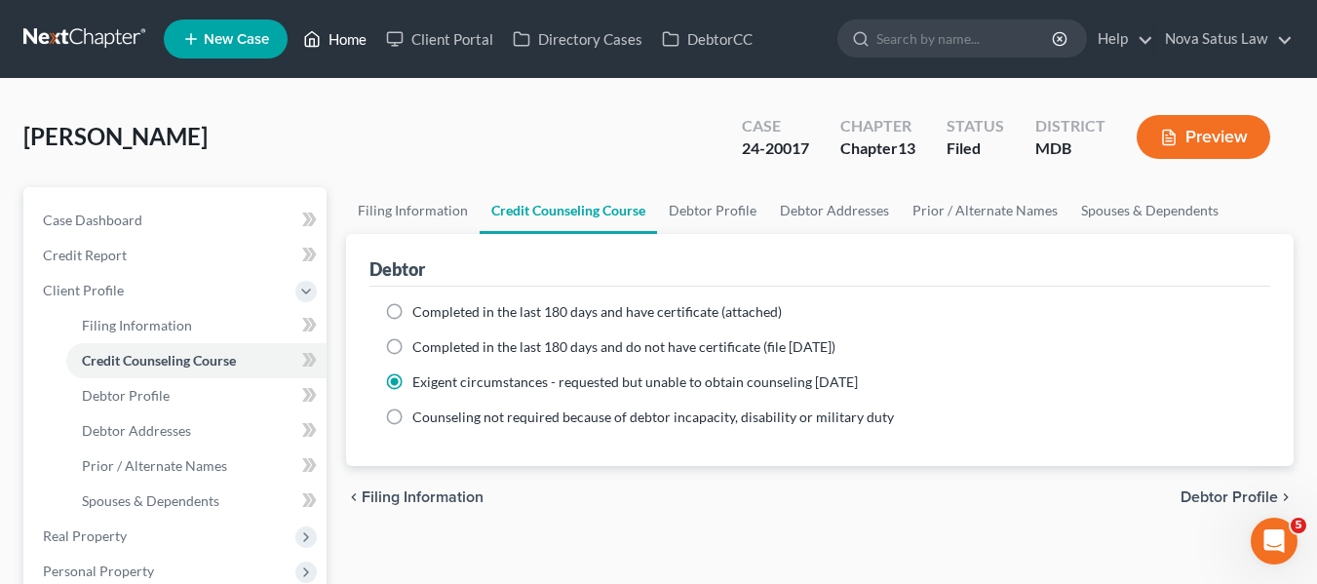
click at [337, 41] on link "Home" at bounding box center [334, 38] width 83 height 35
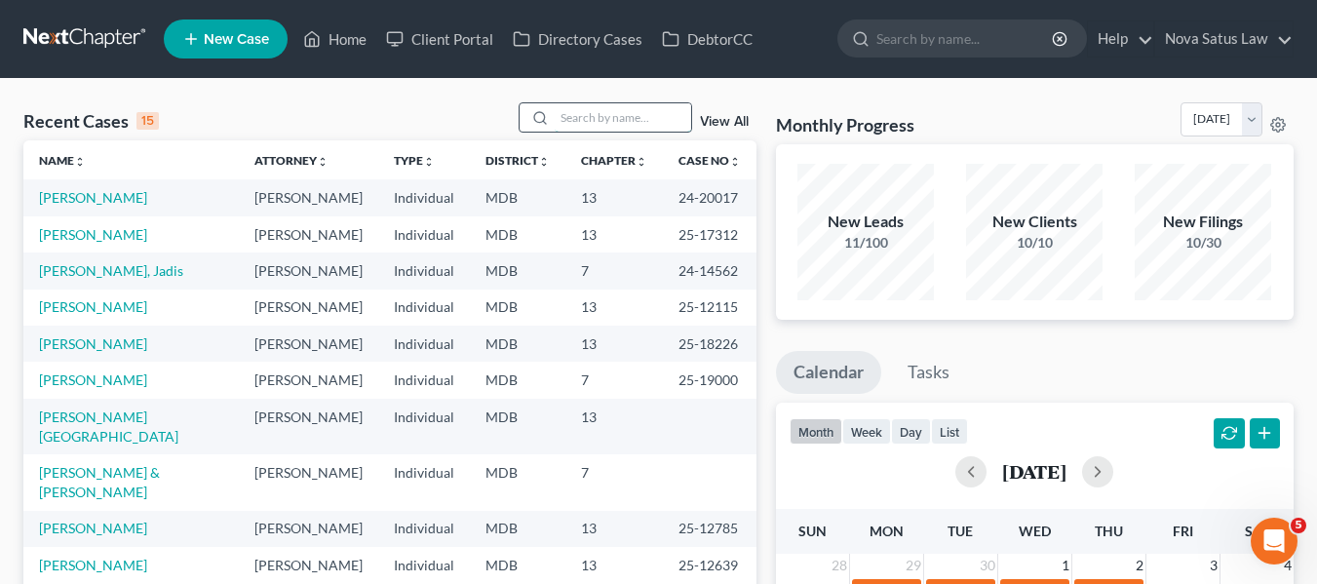
click at [588, 126] on input "search" at bounding box center [623, 117] width 136 height 28
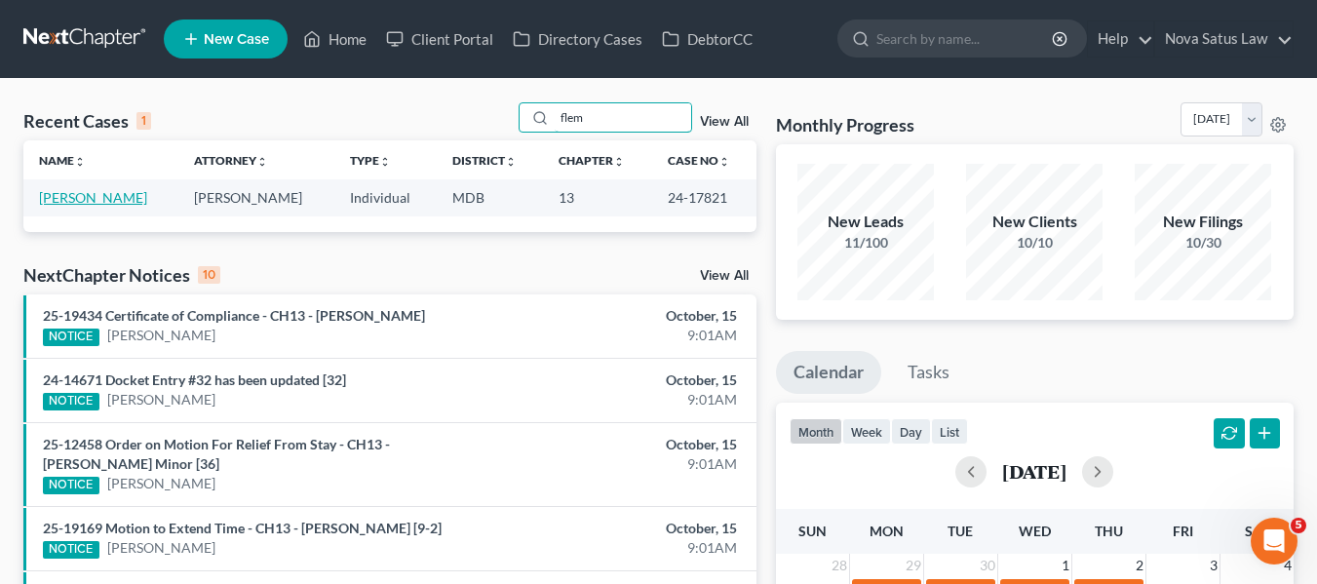
type input "flem"
click at [77, 202] on link "Fleming, William" at bounding box center [93, 197] width 108 height 17
